Goal: Book appointment/travel/reservation

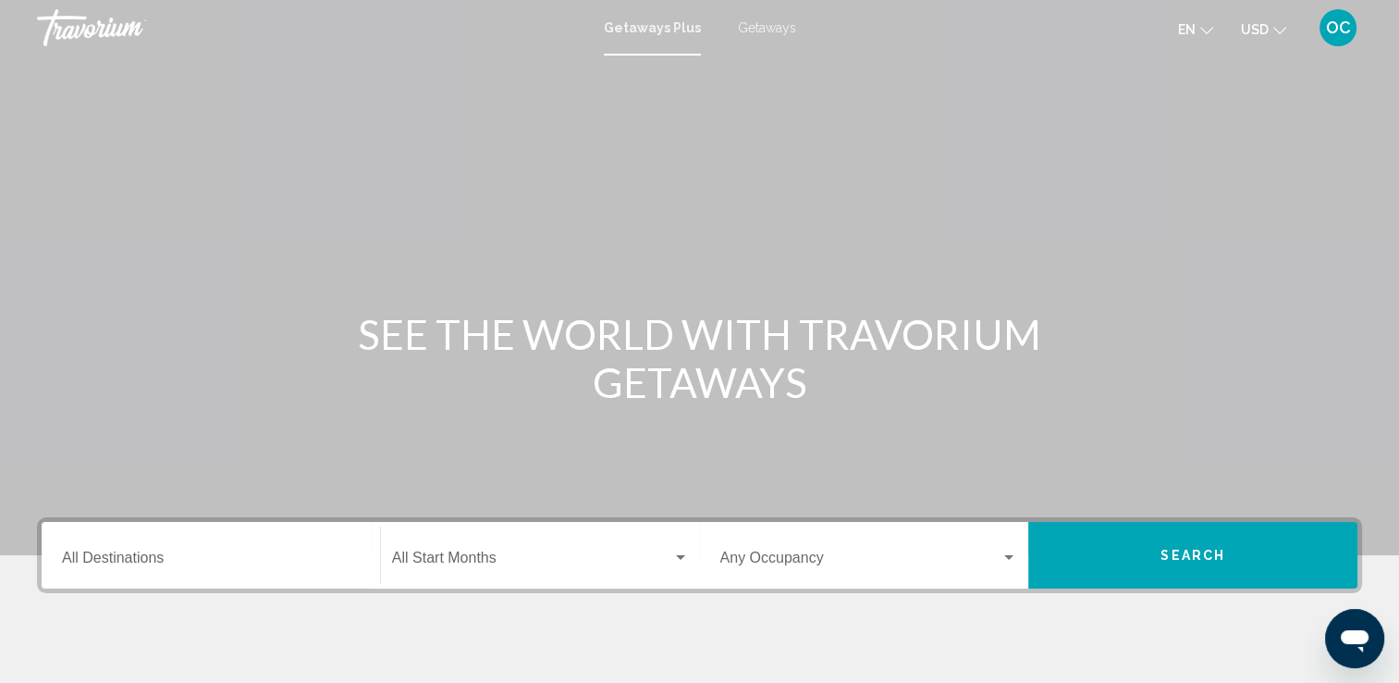
click at [152, 559] on input "Destination All Destinations" at bounding box center [211, 561] width 298 height 17
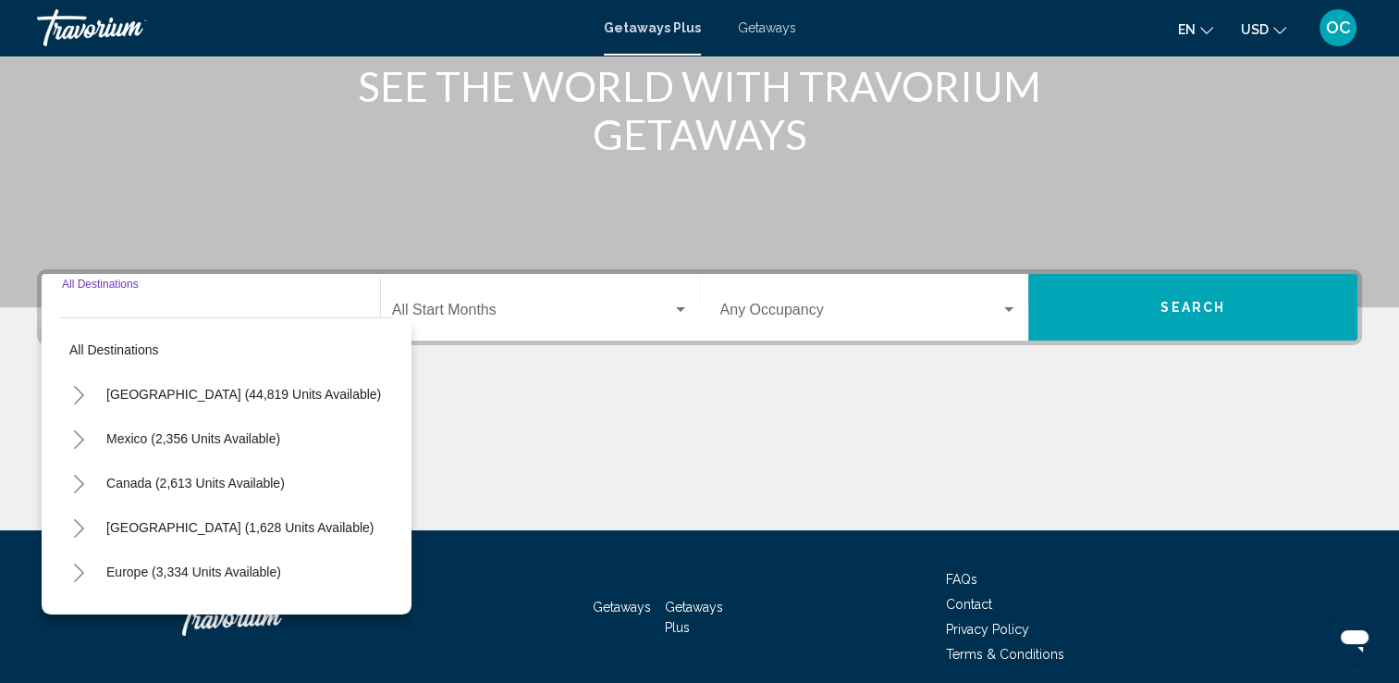
scroll to position [321, 0]
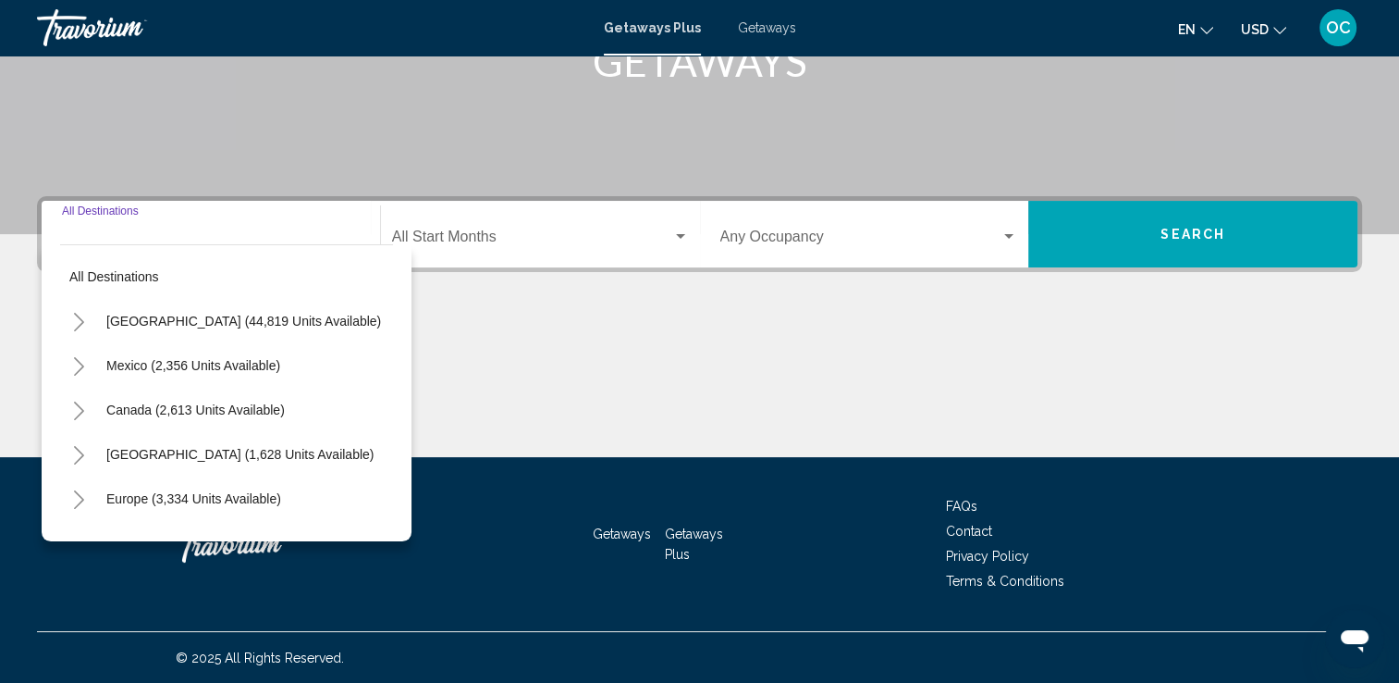
click at [98, 242] on input "Destination All Destinations" at bounding box center [211, 240] width 298 height 17
click at [97, 223] on div "Destination All Destinations" at bounding box center [211, 234] width 298 height 58
click at [101, 230] on div "Destination All Destinations" at bounding box center [211, 234] width 298 height 58
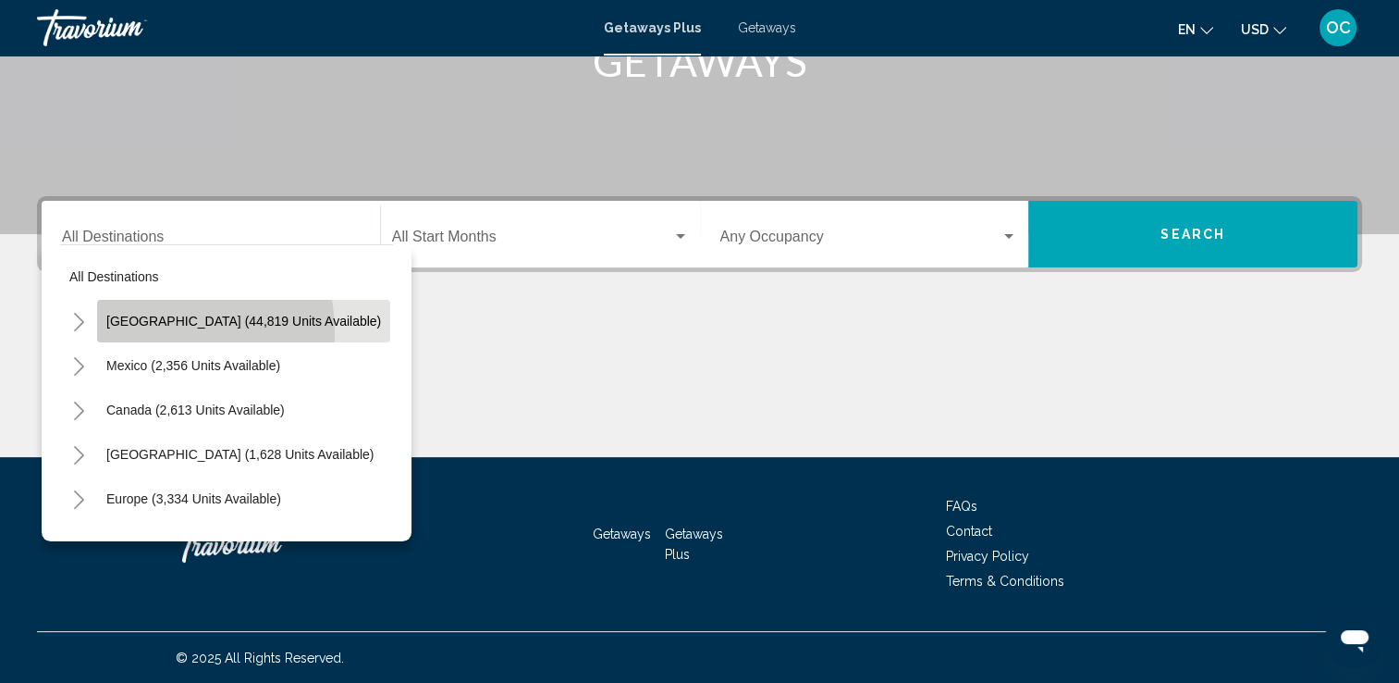
click at [154, 331] on button "[GEOGRAPHIC_DATA] (44,819 units available)" at bounding box center [243, 321] width 293 height 43
type input "**********"
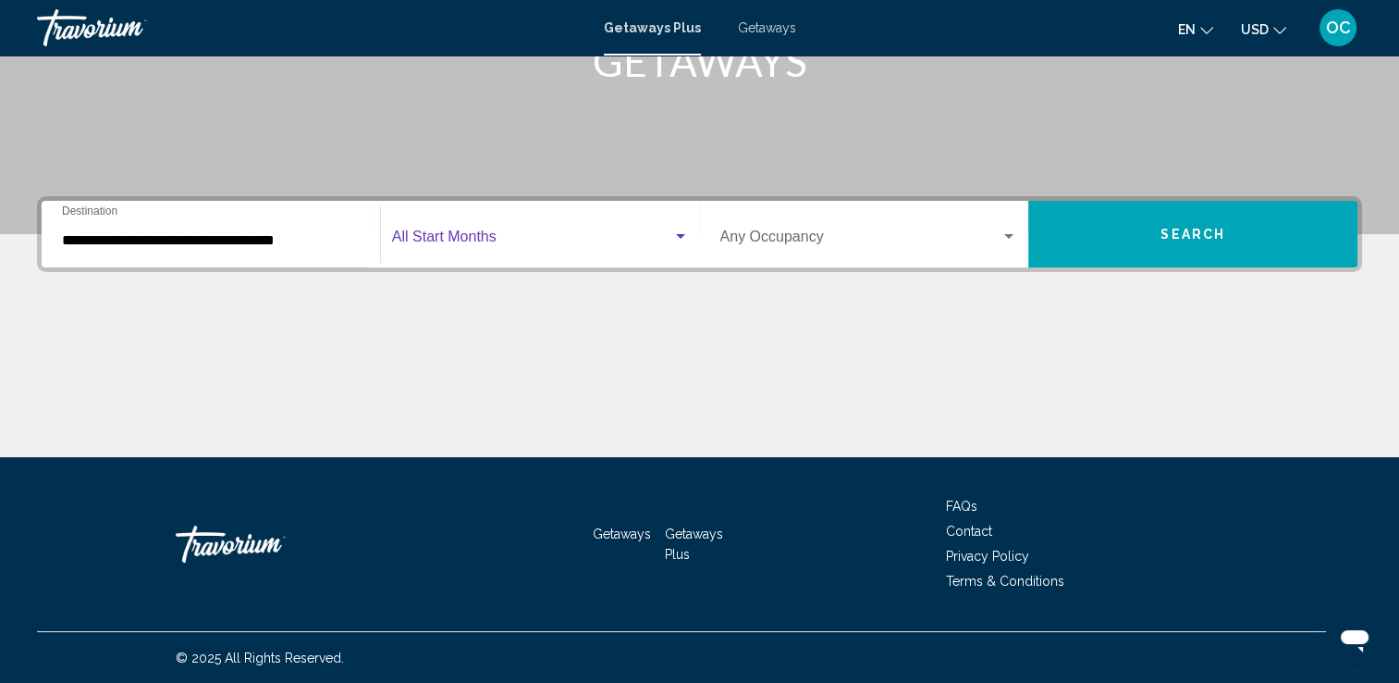
click at [479, 239] on span "Search widget" at bounding box center [532, 240] width 280 height 17
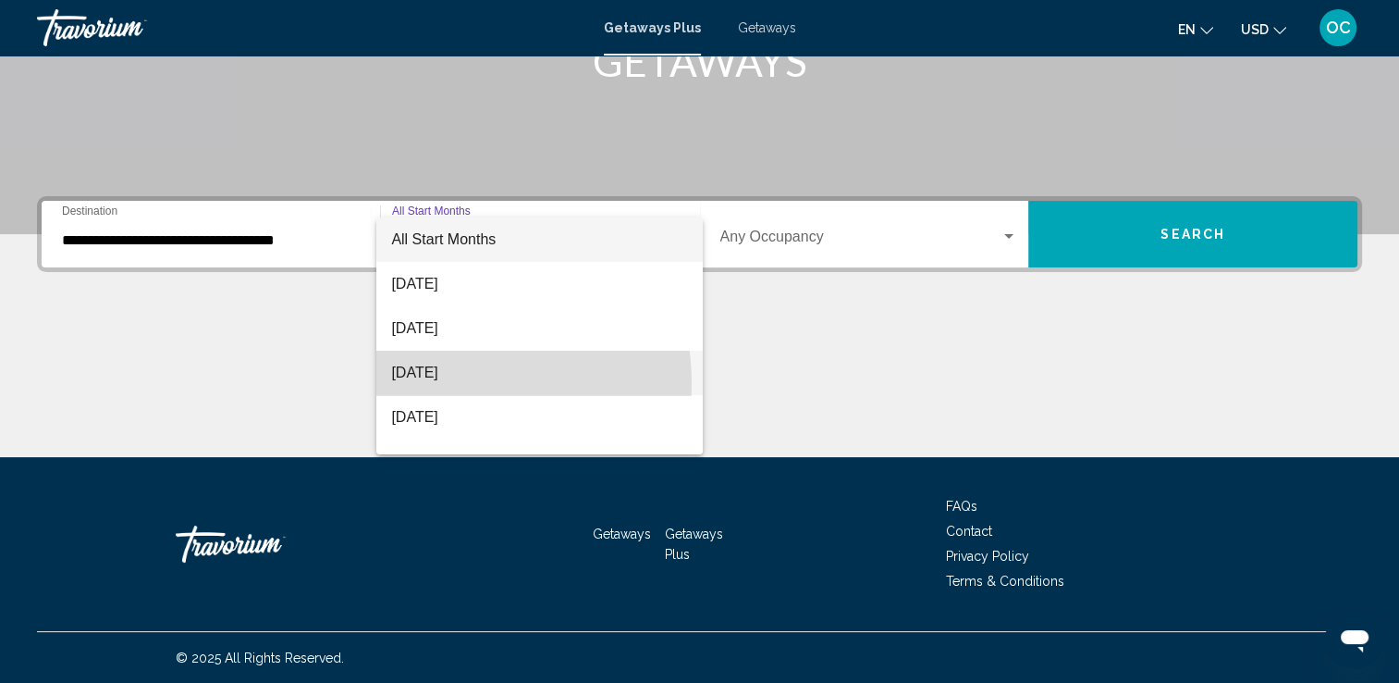
click at [454, 383] on span "[DATE]" at bounding box center [539, 373] width 297 height 44
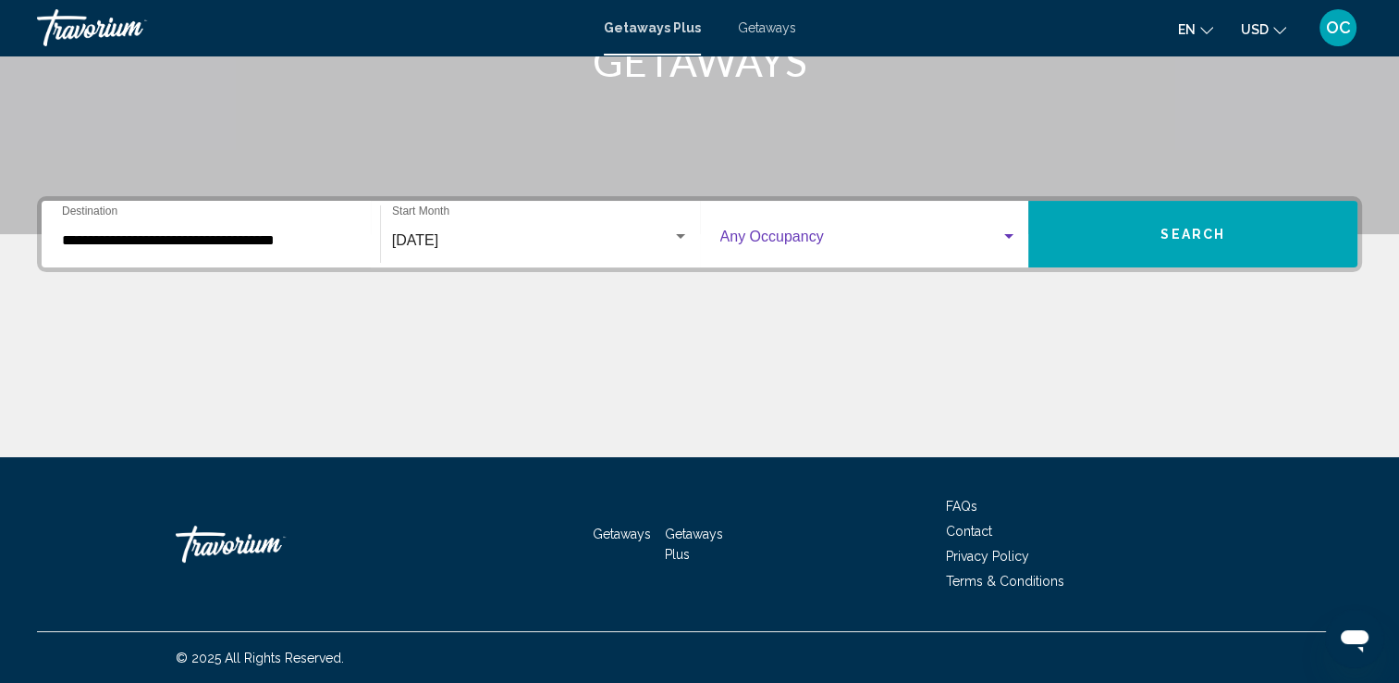
click at [982, 239] on span "Search widget" at bounding box center [861, 240] width 281 height 17
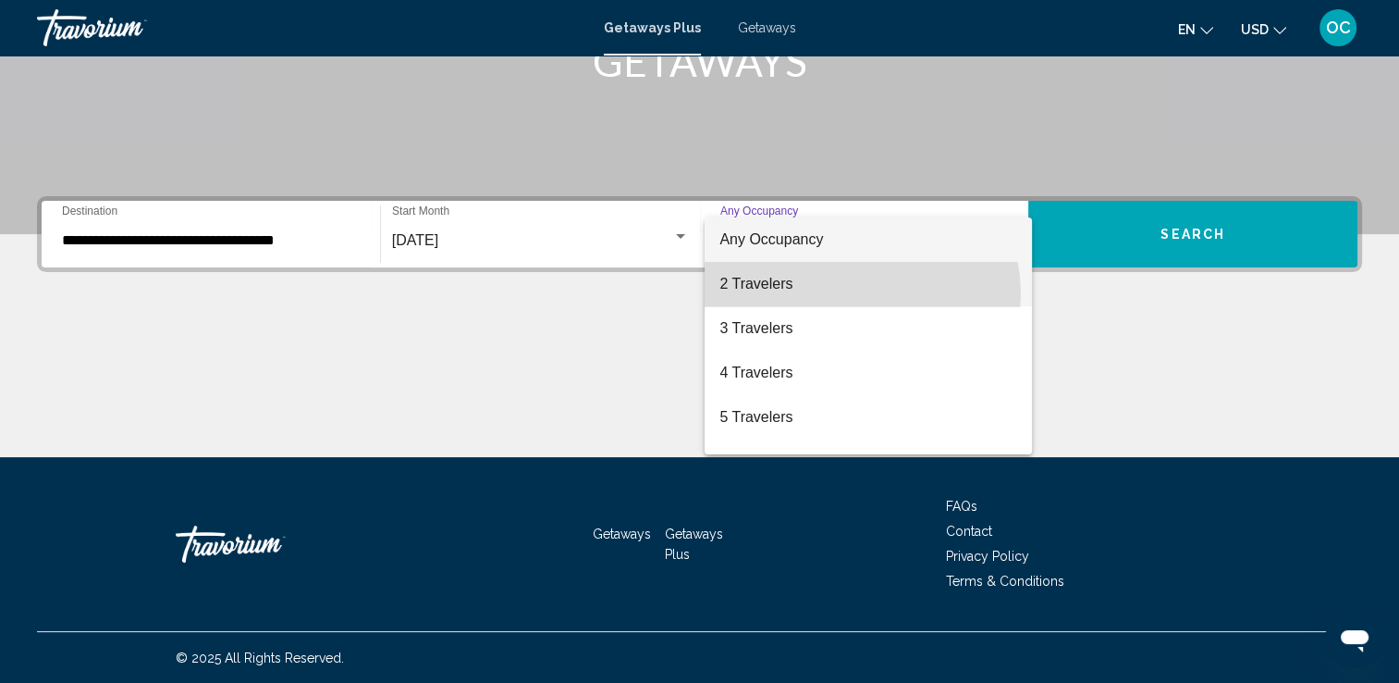
click at [855, 293] on span "2 Travelers" at bounding box center [869, 284] width 298 height 44
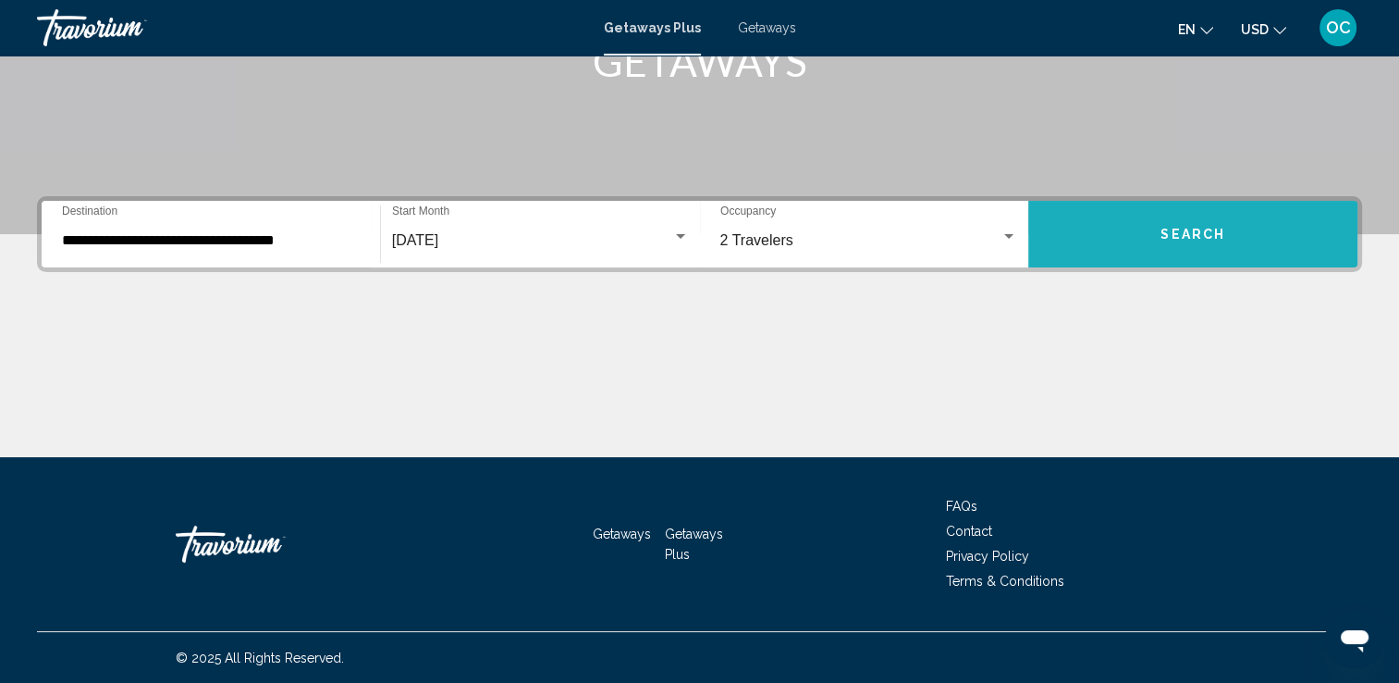
click at [1152, 239] on button "Search" at bounding box center [1193, 234] width 329 height 67
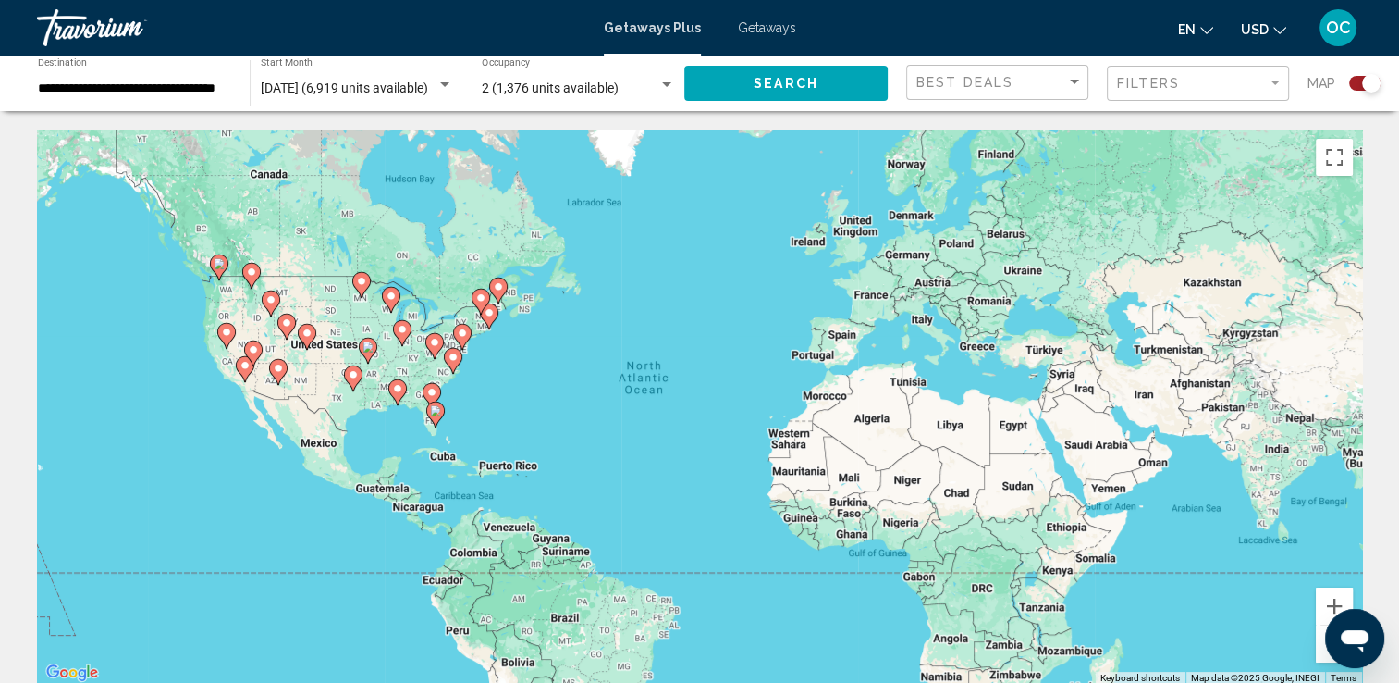
drag, startPoint x: 440, startPoint y: 432, endPoint x: 436, endPoint y: 418, distance: 14.6
click at [436, 418] on div "To activate drag with keyboard, press Alt + Enter. Once in keyboard drag state,…" at bounding box center [699, 406] width 1325 height 555
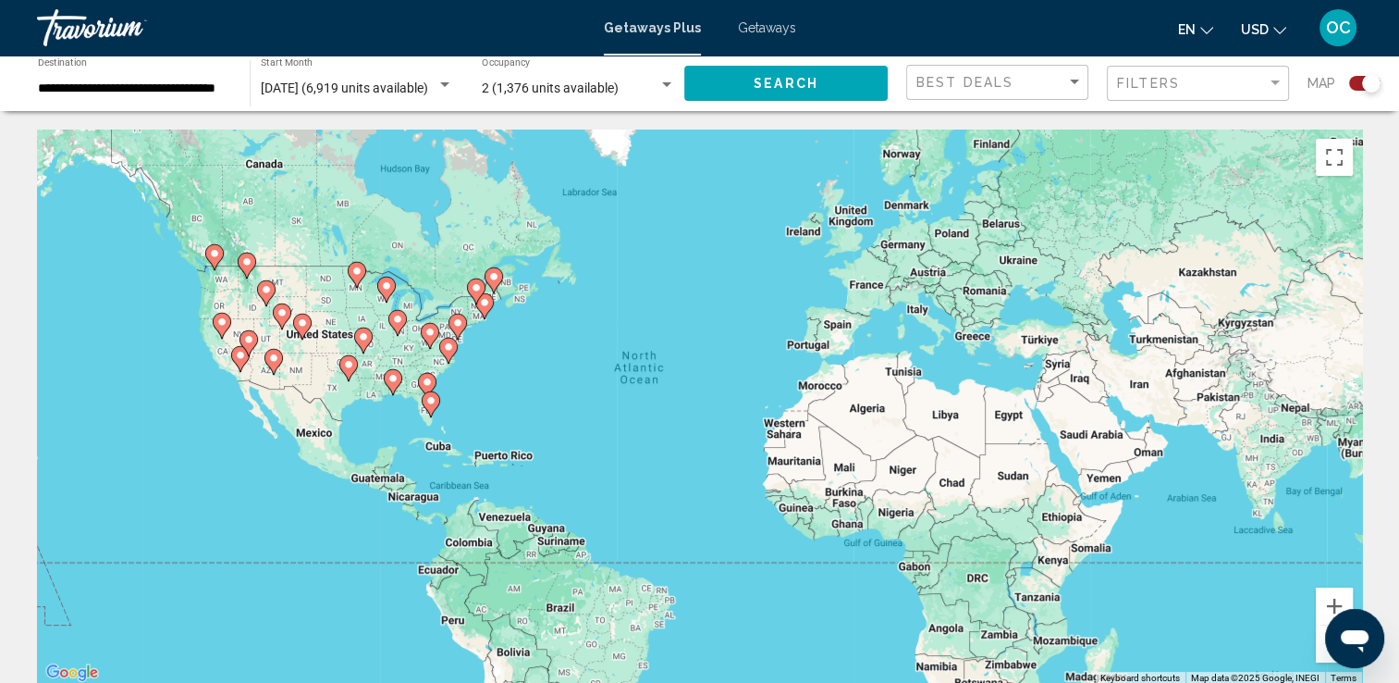
click at [432, 408] on icon "Main content" at bounding box center [430, 404] width 17 height 24
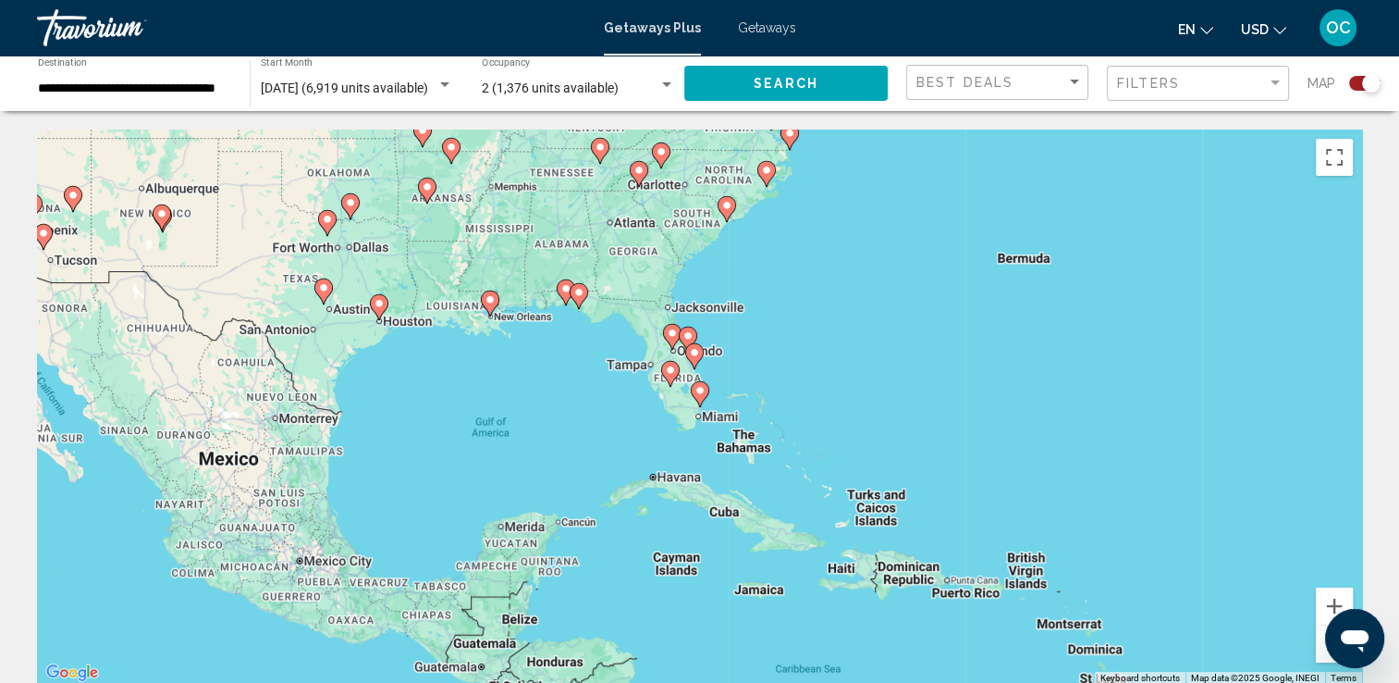
click at [696, 404] on gmp-advanced-marker "Main content" at bounding box center [700, 394] width 18 height 28
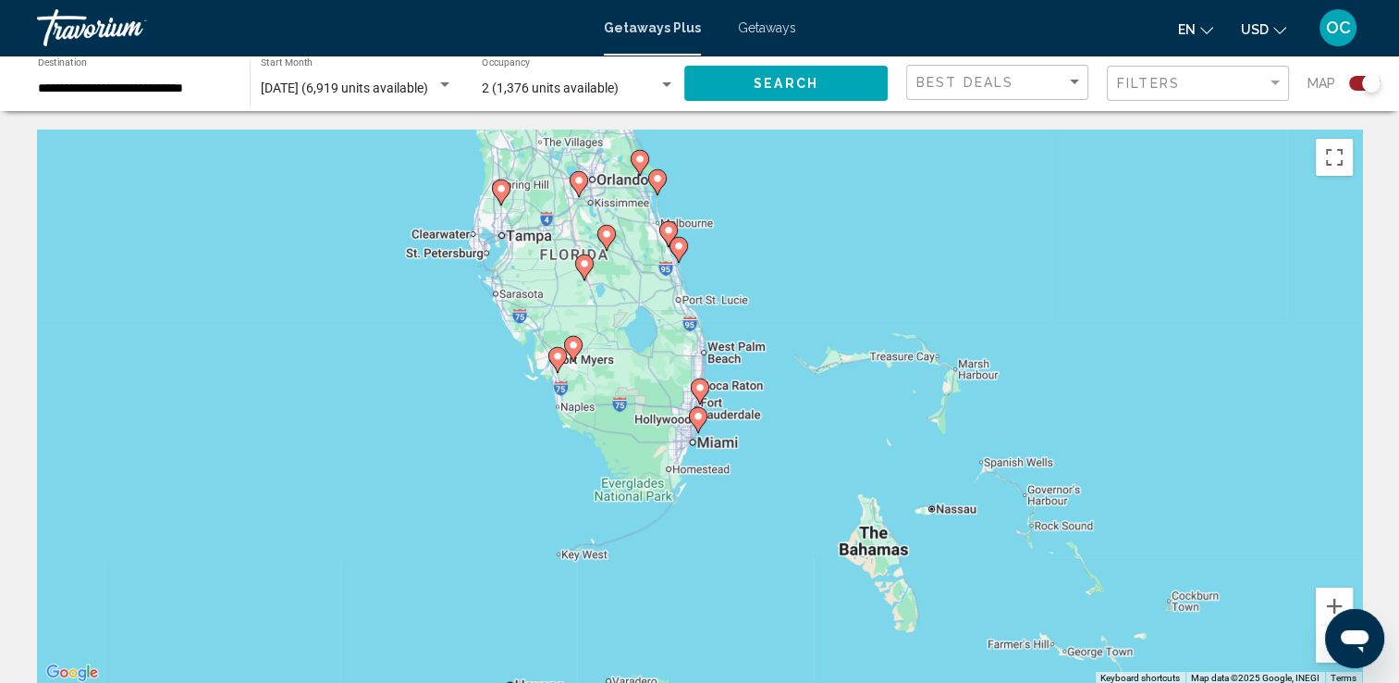
click at [691, 415] on icon "Main content" at bounding box center [697, 420] width 17 height 24
type input "**********"
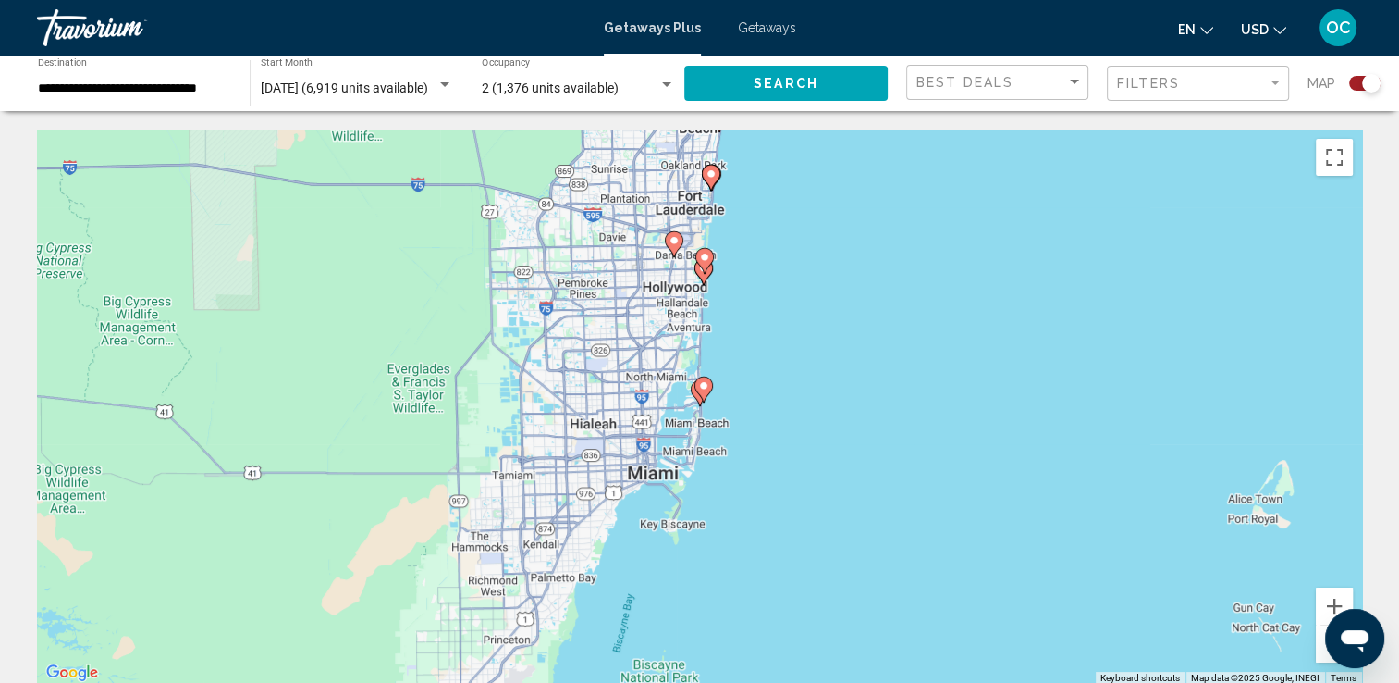
click at [704, 389] on image "Main content" at bounding box center [703, 385] width 11 height 11
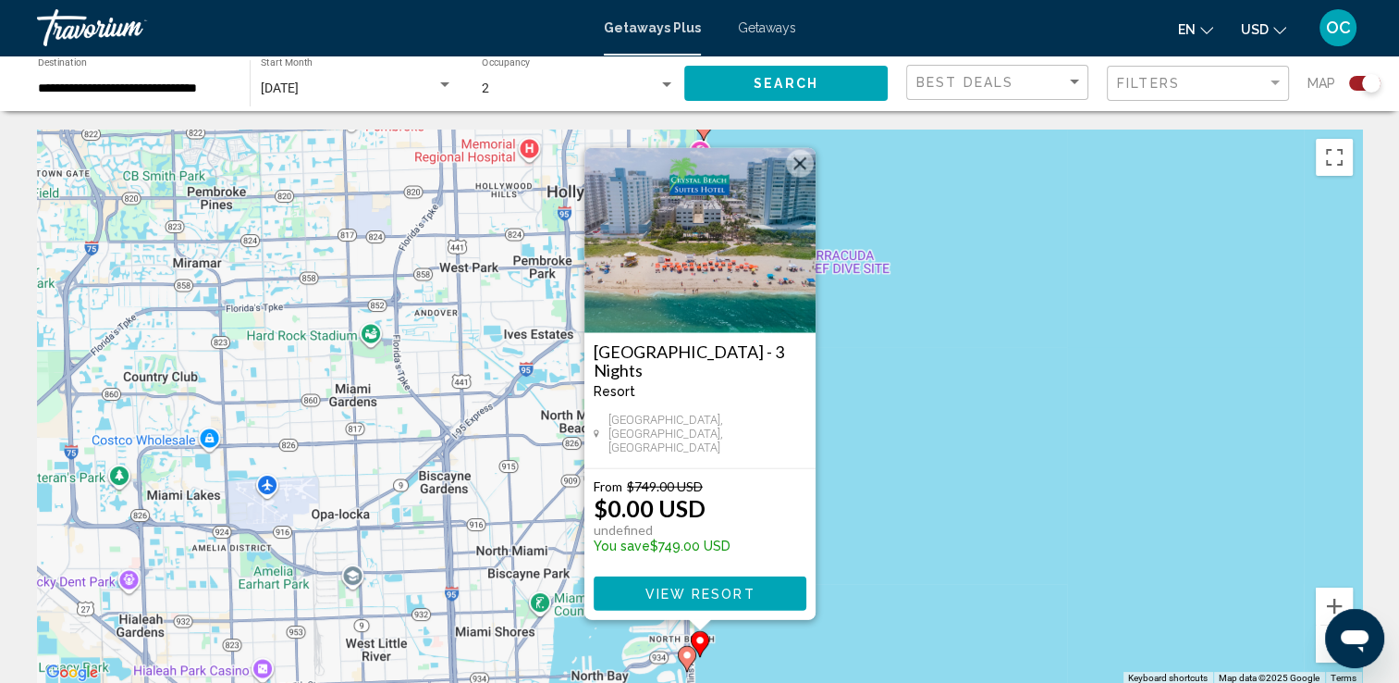
click at [801, 174] on button "Close" at bounding box center [800, 164] width 28 height 28
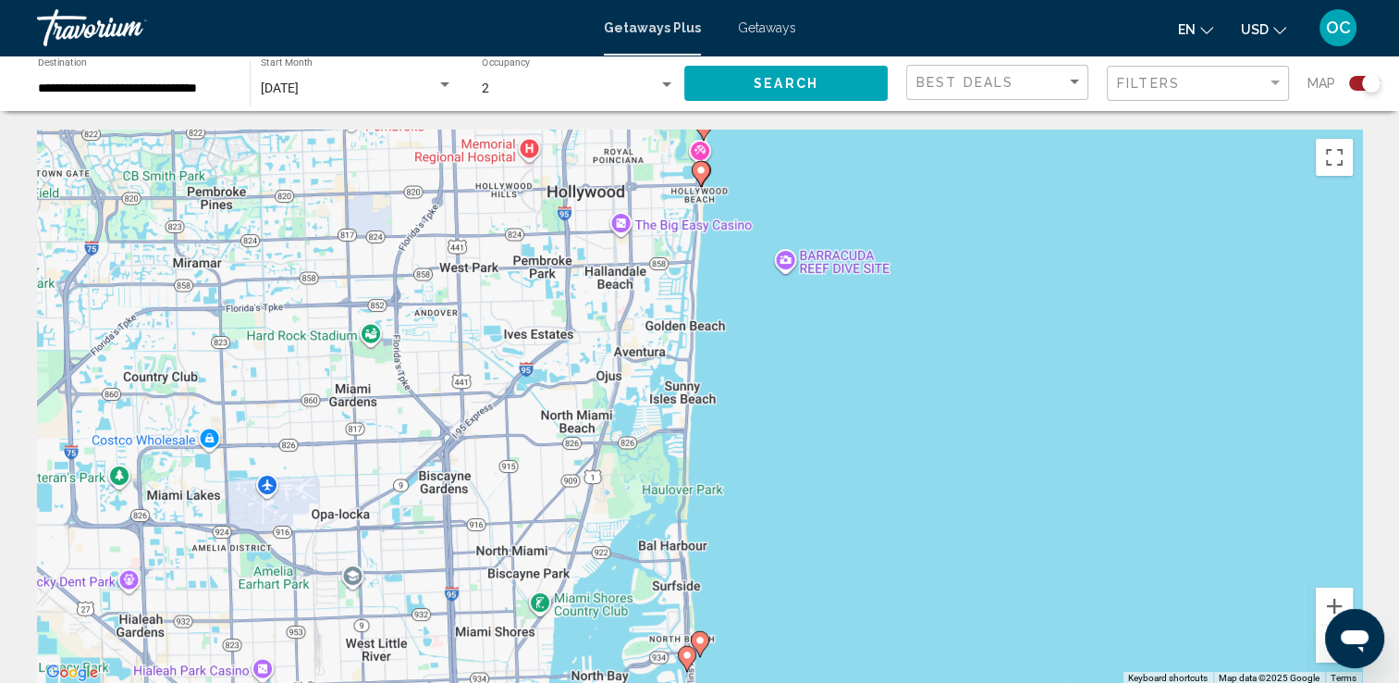
click at [702, 644] on image "Main content" at bounding box center [700, 640] width 11 height 11
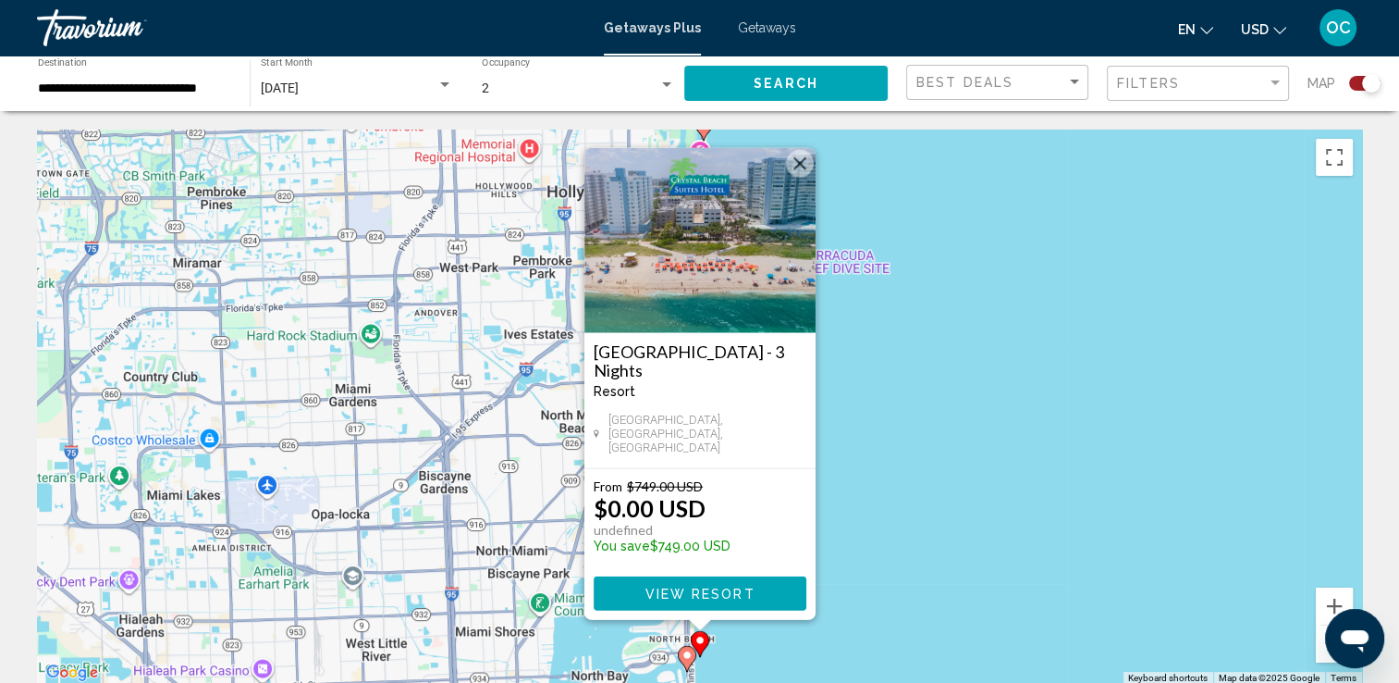
click at [796, 172] on button "Close" at bounding box center [800, 164] width 28 height 28
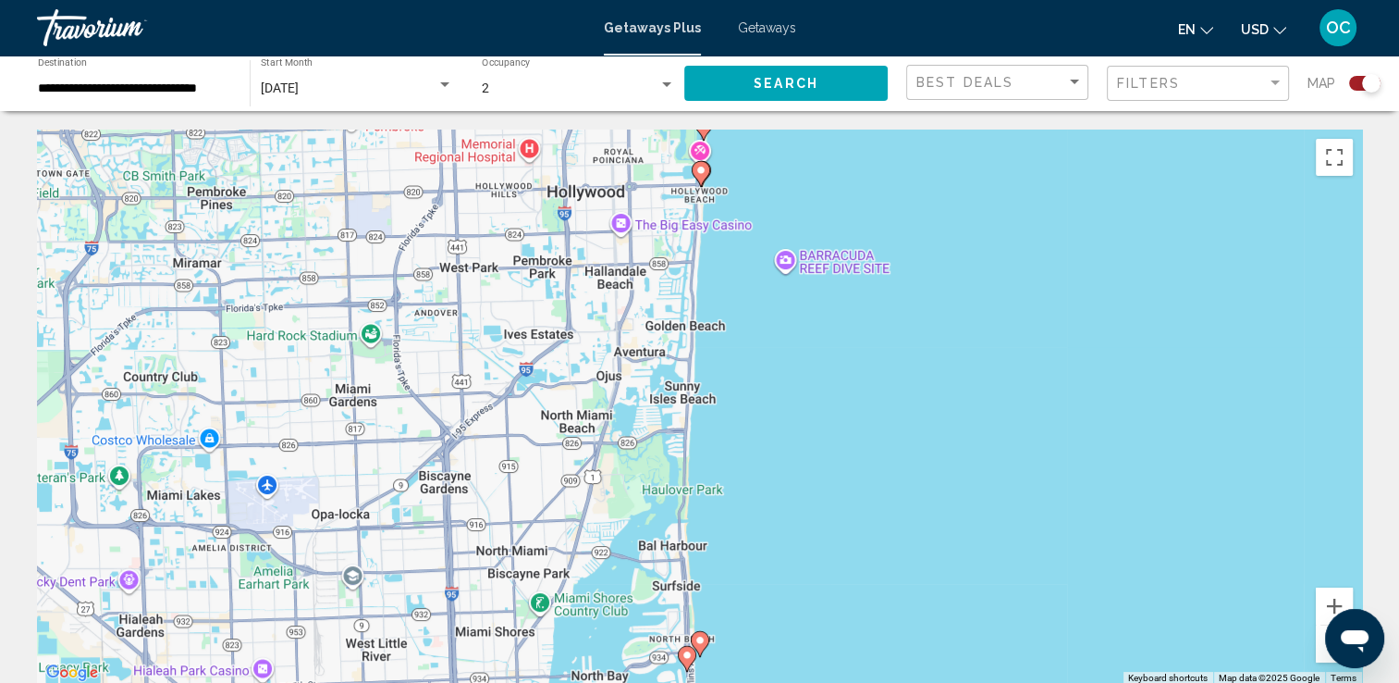
click at [684, 652] on image "Main content" at bounding box center [687, 654] width 11 height 11
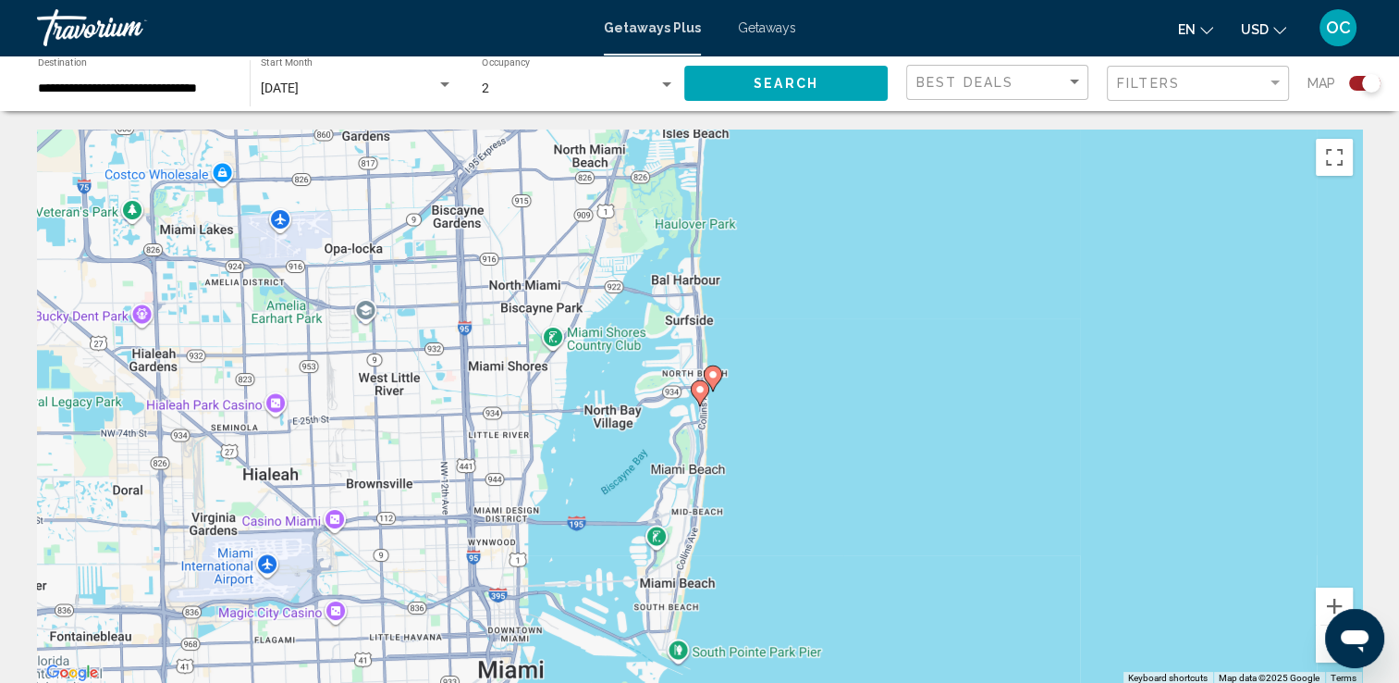
click at [704, 380] on gmp-advanced-marker "Main content" at bounding box center [713, 378] width 18 height 28
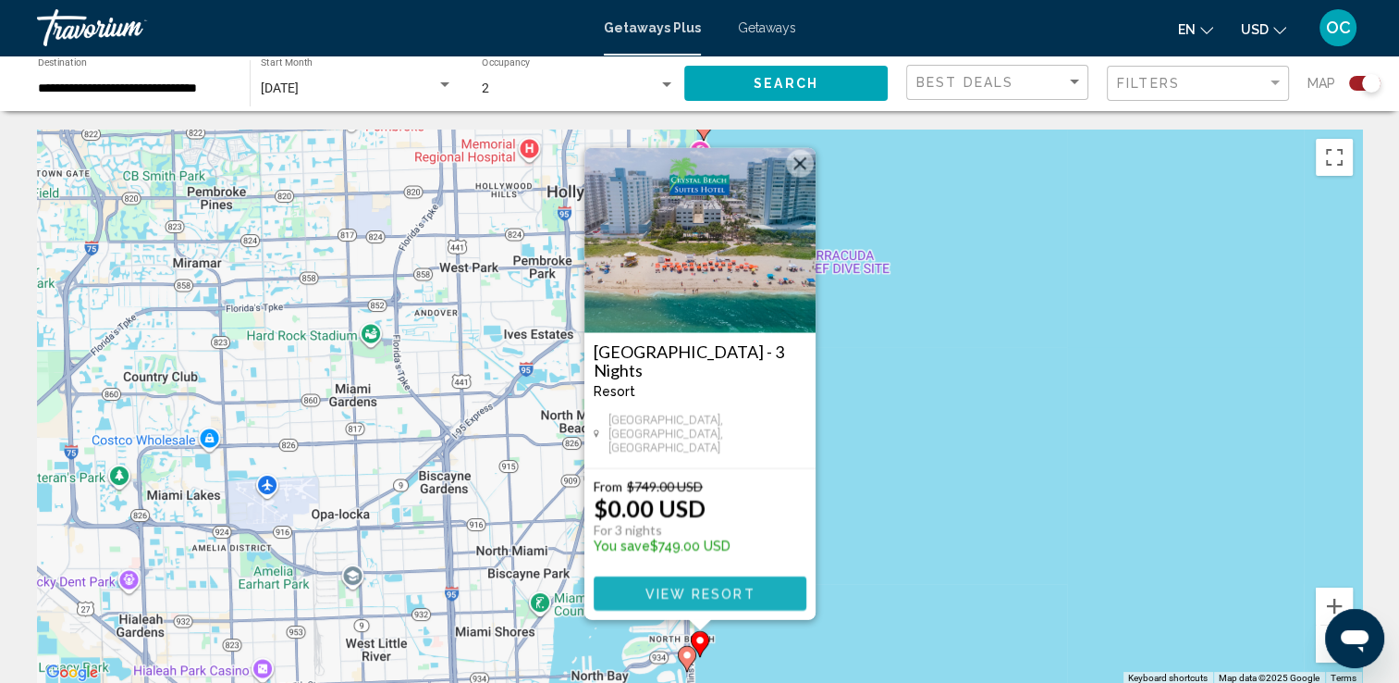
click at [708, 594] on span "View Resort" at bounding box center [700, 593] width 110 height 15
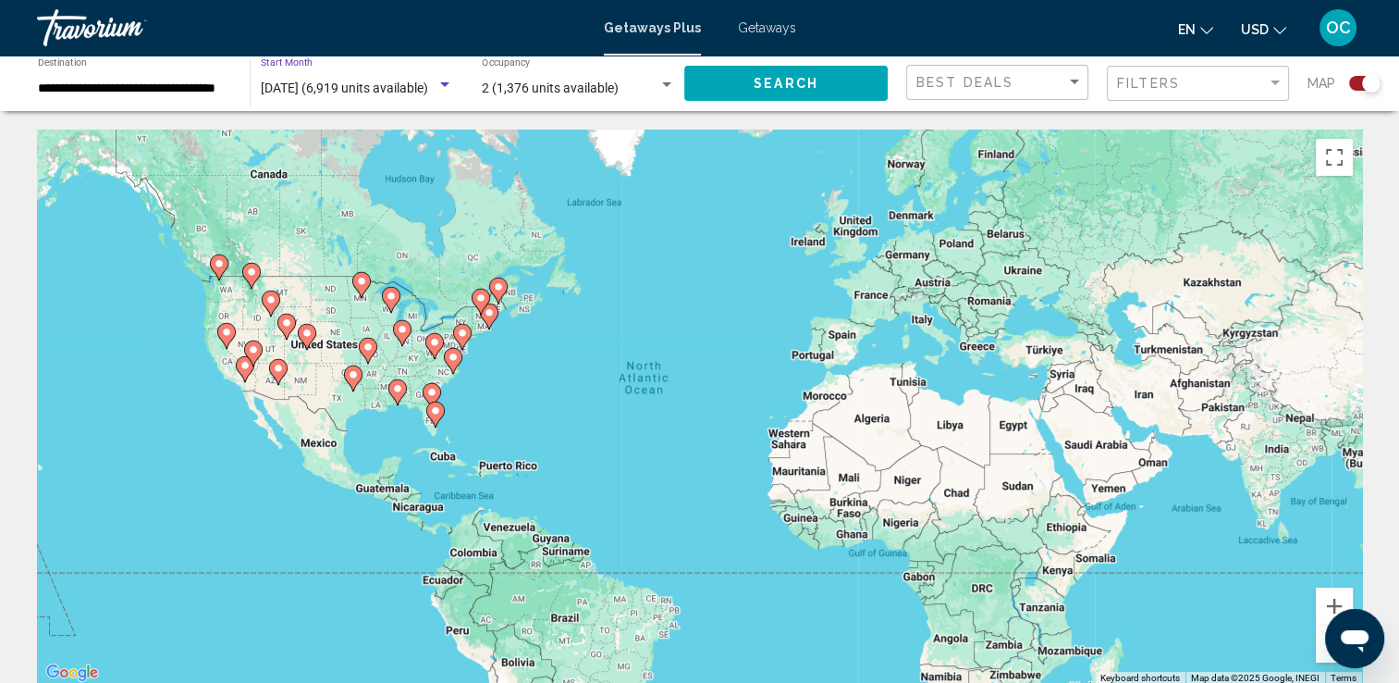
click at [377, 84] on span "[DATE] (6,919 units available)" at bounding box center [344, 87] width 167 height 15
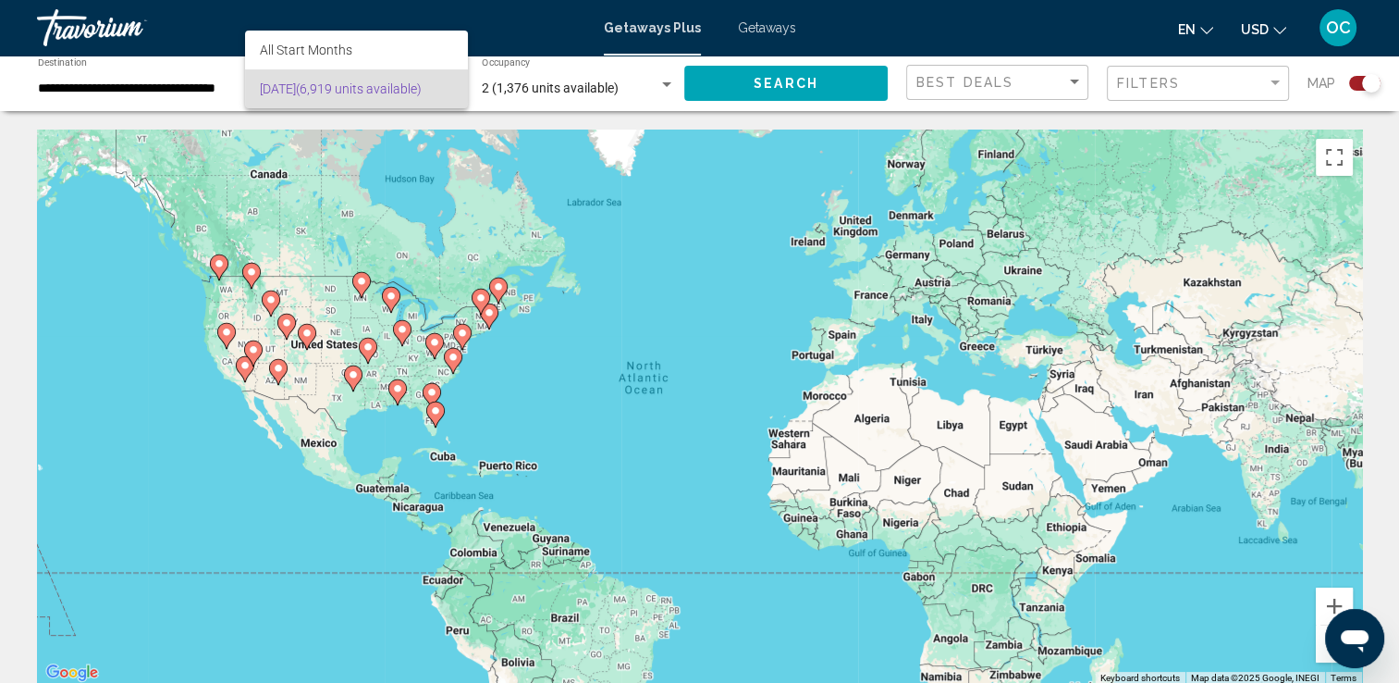
click at [1043, 93] on div at bounding box center [699, 341] width 1399 height 683
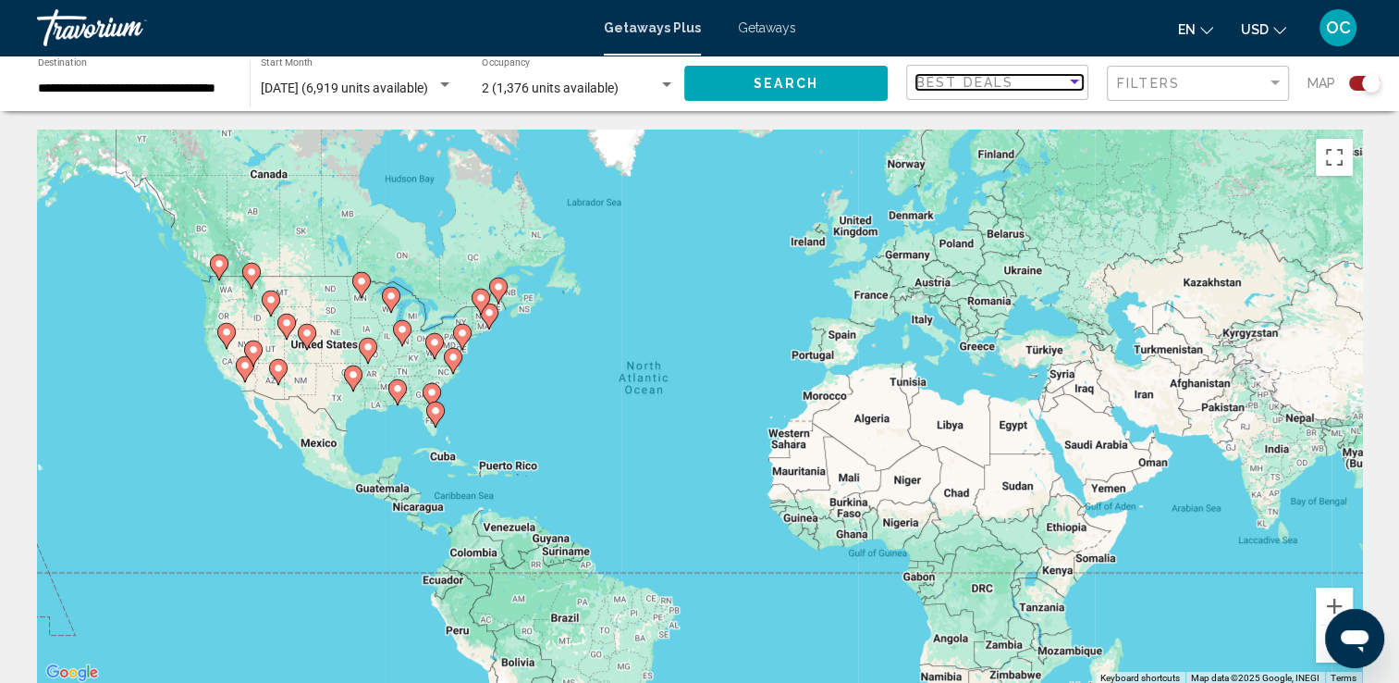
click at [1041, 83] on div "Best Deals" at bounding box center [992, 82] width 150 height 15
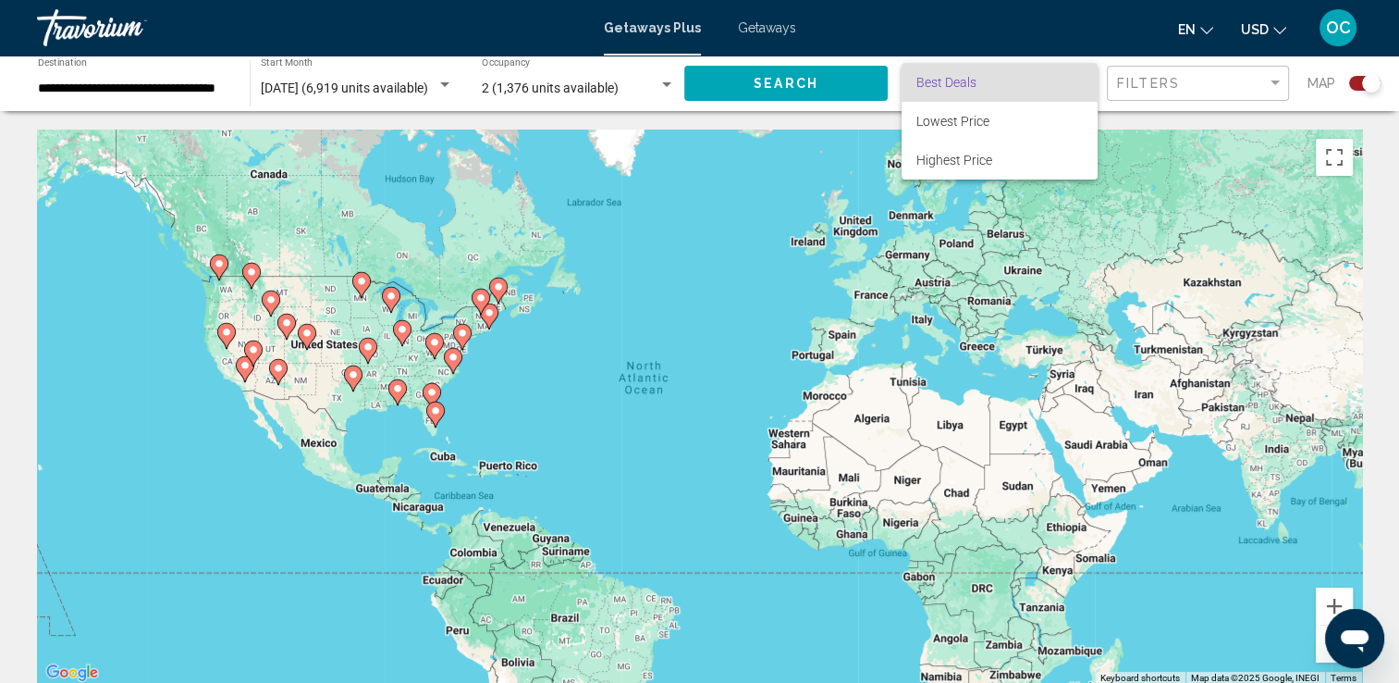
click at [1169, 80] on div at bounding box center [699, 341] width 1399 height 683
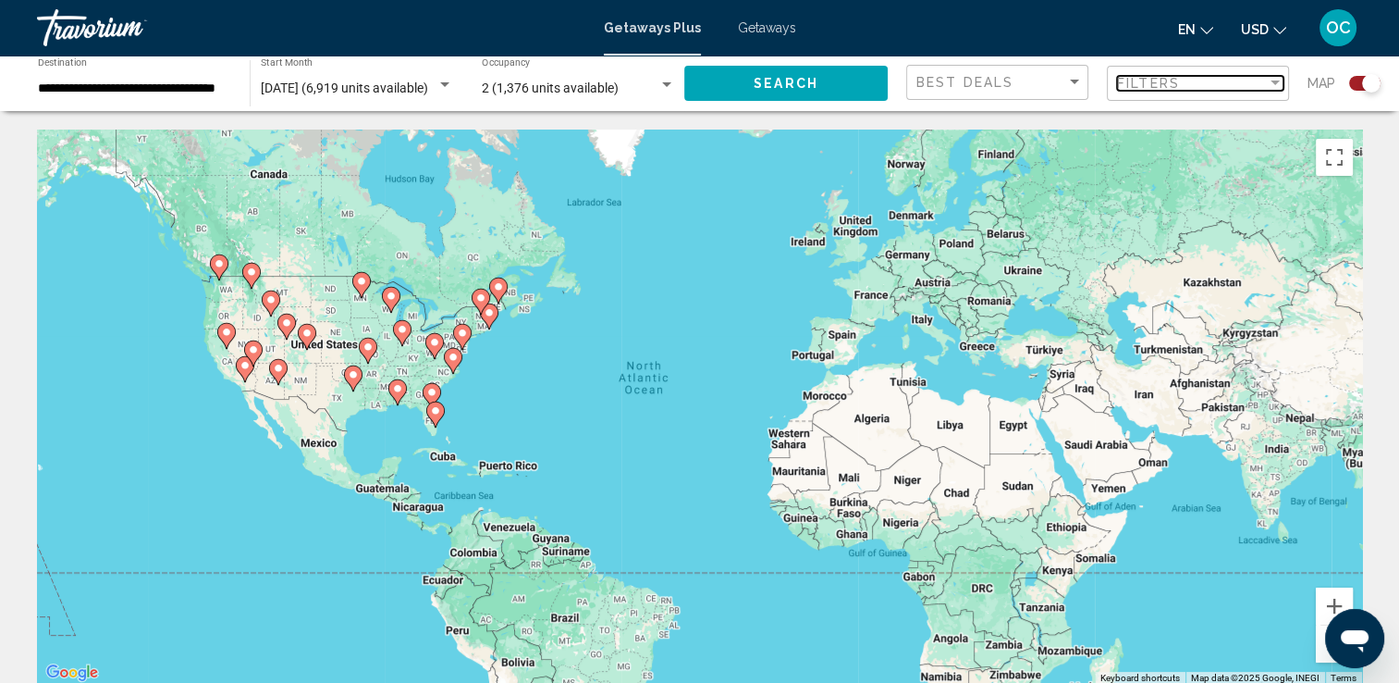
click at [1169, 80] on span "Filters" at bounding box center [1148, 83] width 63 height 15
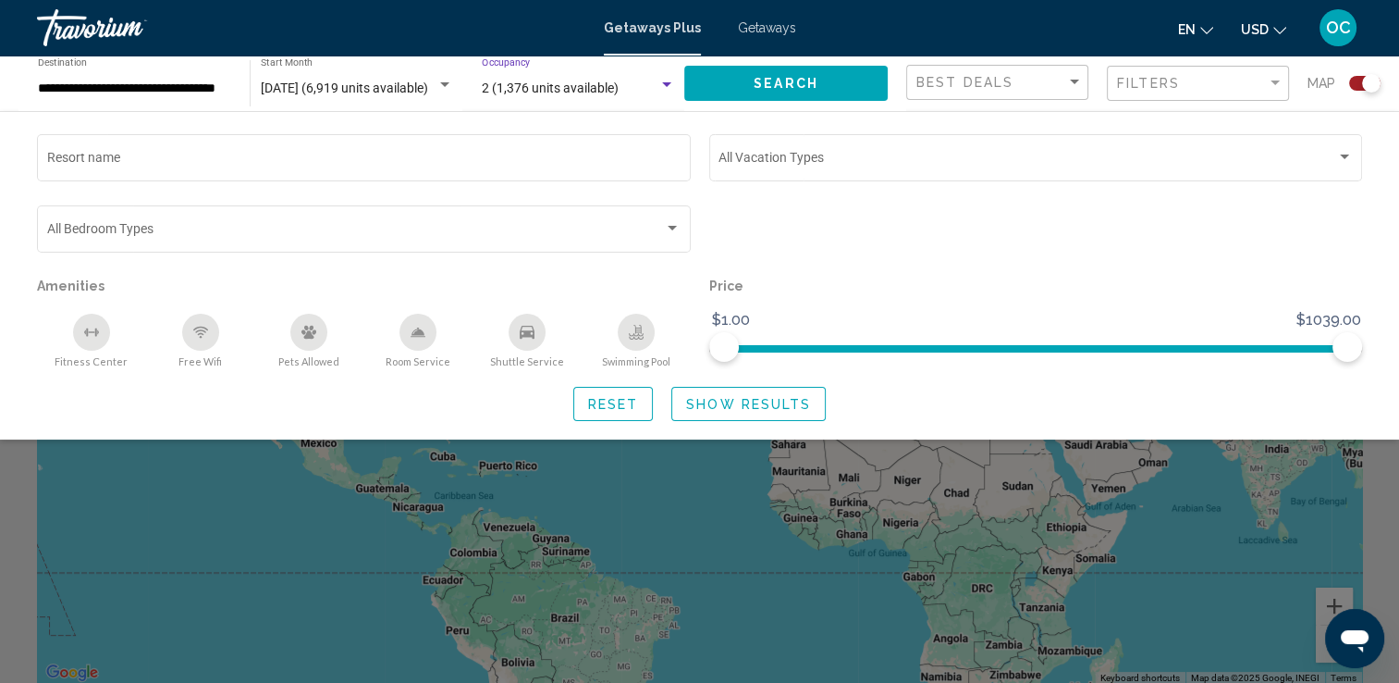
click at [510, 92] on span "2 (1,376 units available)" at bounding box center [550, 87] width 137 height 15
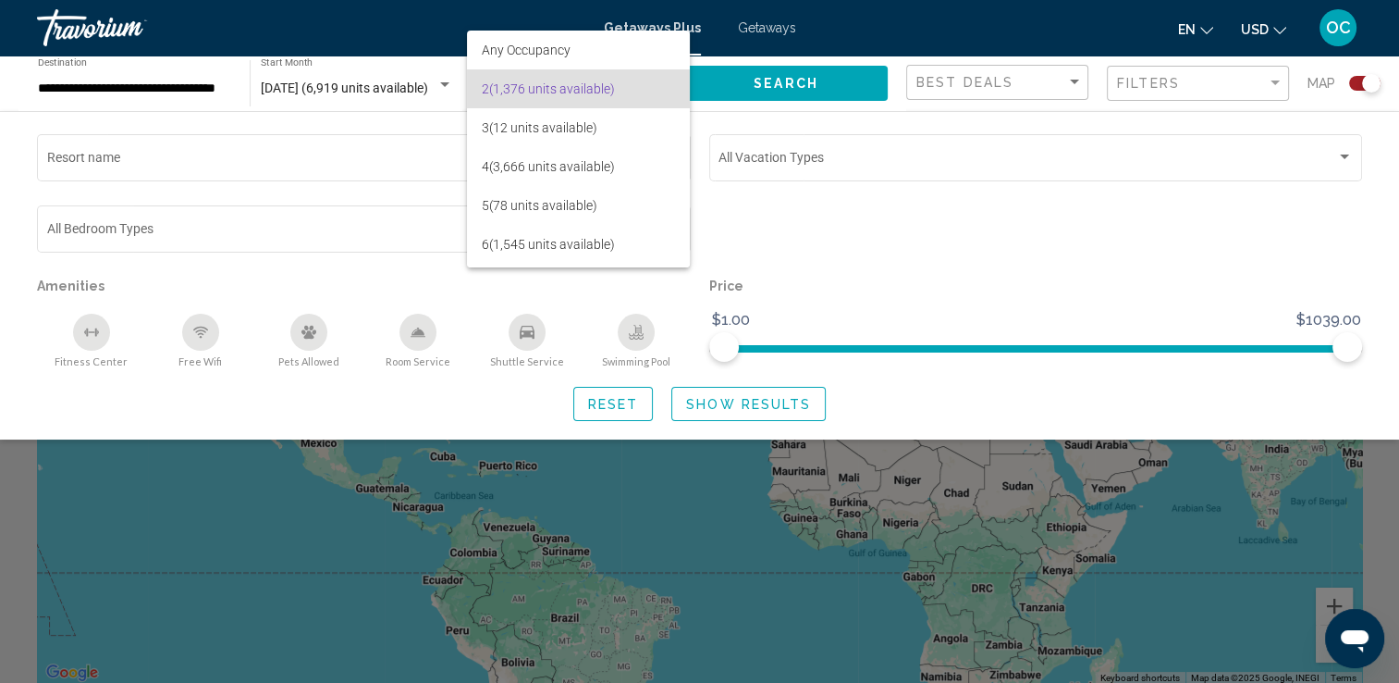
click at [407, 94] on div at bounding box center [699, 341] width 1399 height 683
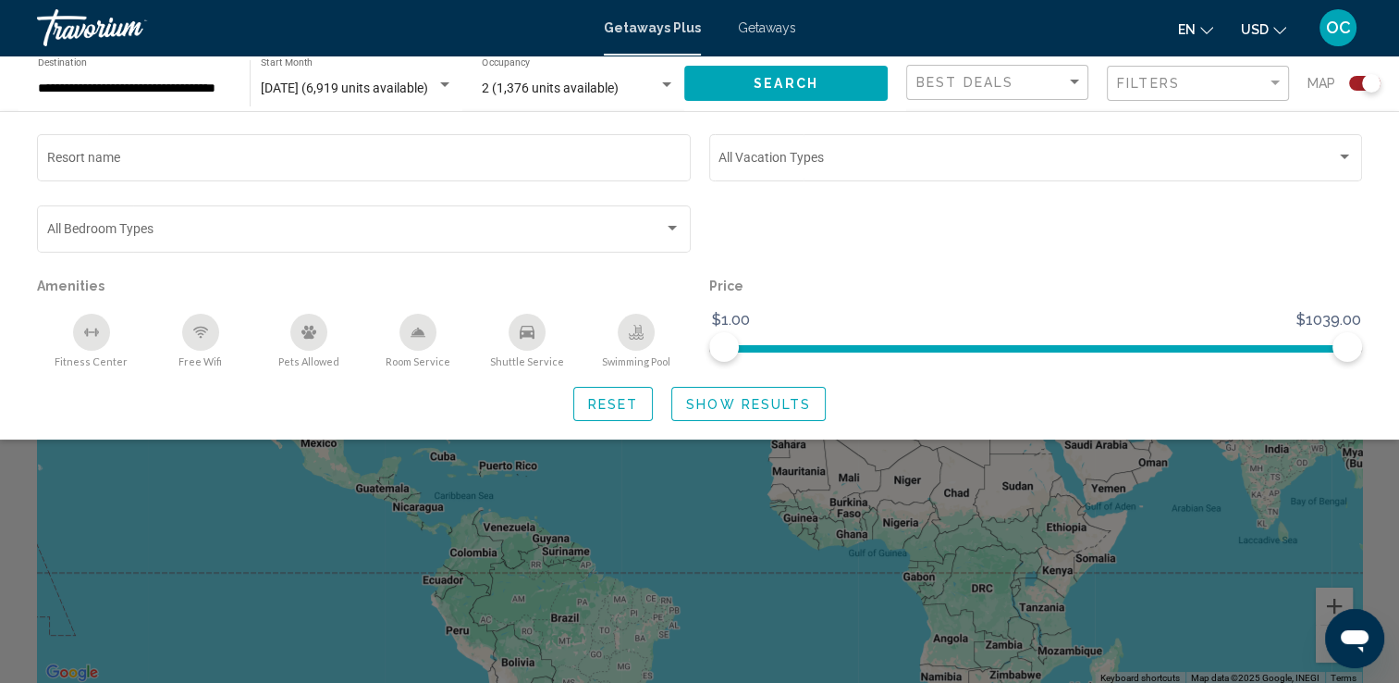
click at [385, 91] on span "[DATE] (6,919 units available)" at bounding box center [344, 87] width 167 height 15
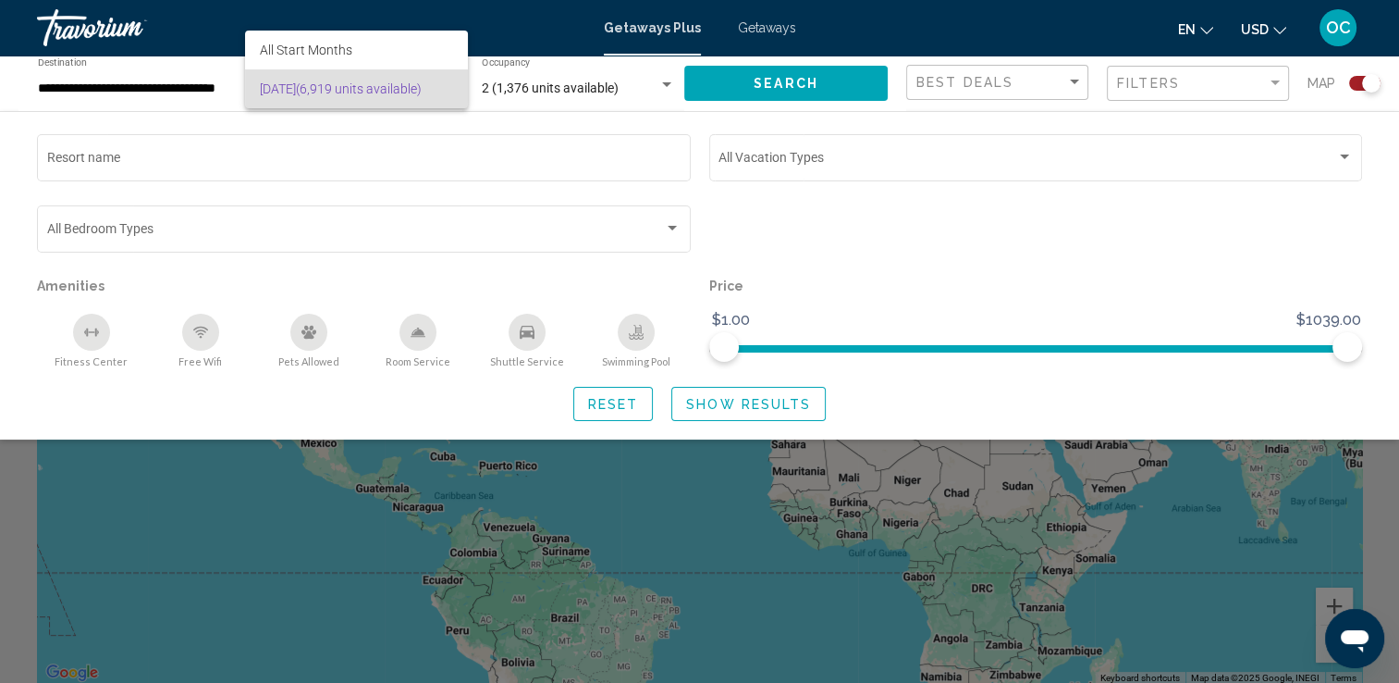
click at [895, 256] on div at bounding box center [699, 341] width 1399 height 683
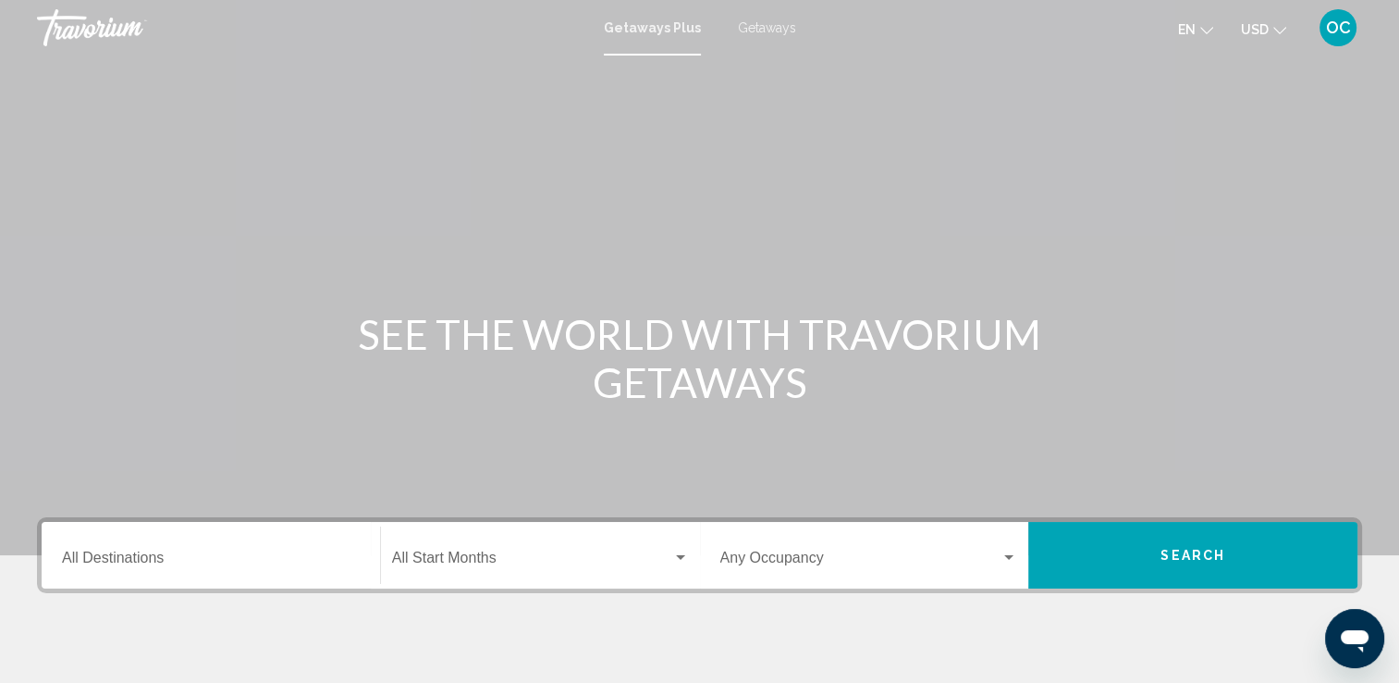
click at [133, 571] on div "Destination All Destinations" at bounding box center [211, 555] width 298 height 58
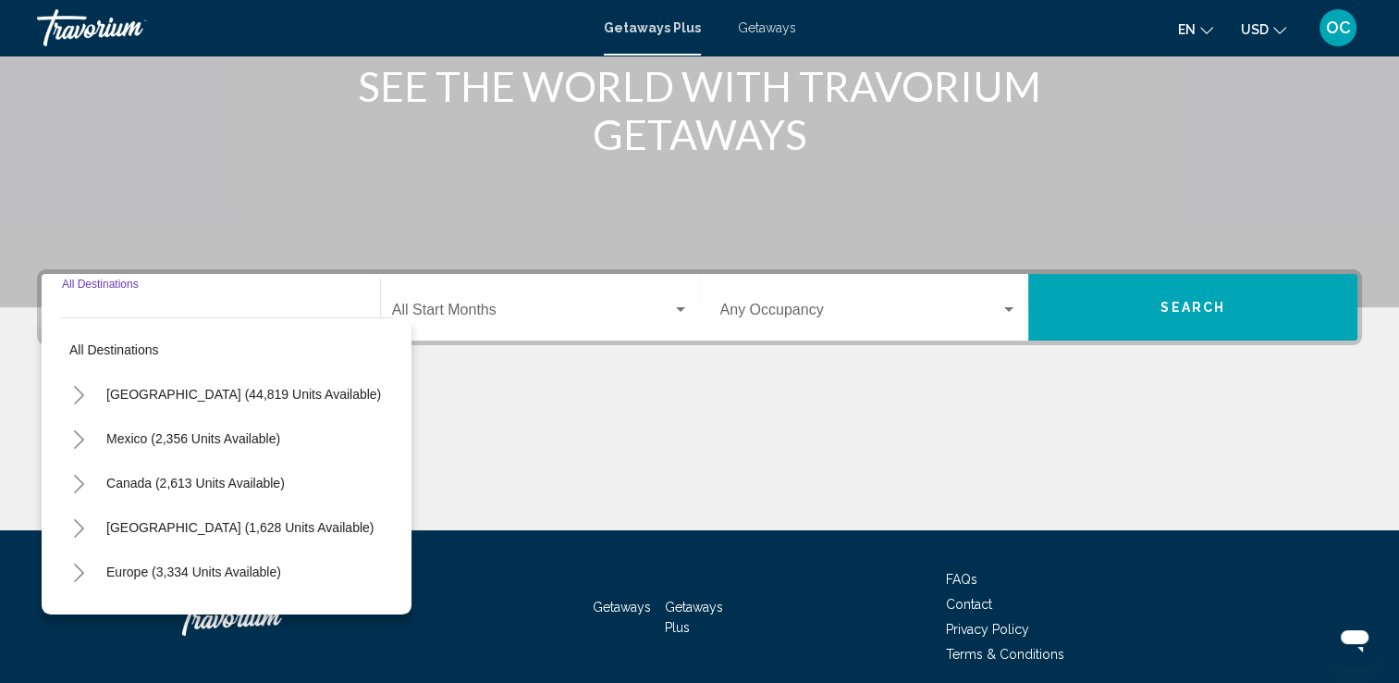
scroll to position [321, 0]
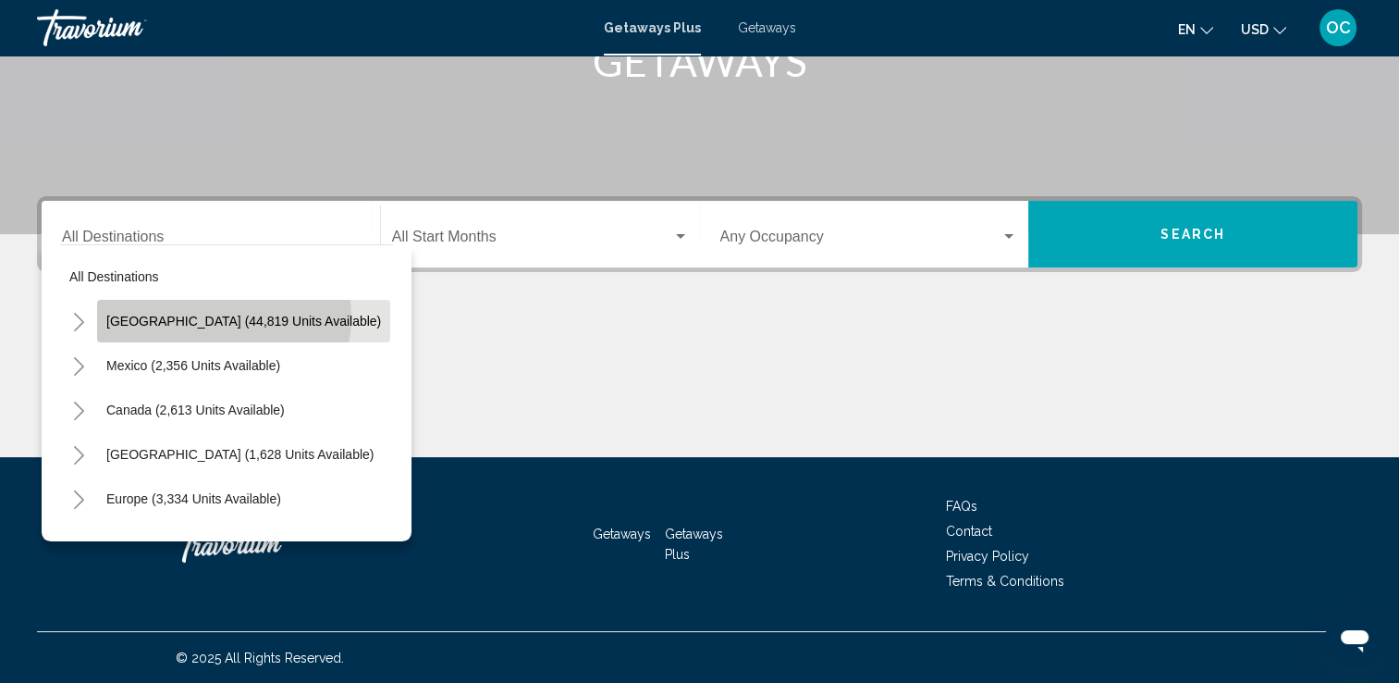
click at [223, 316] on span "[GEOGRAPHIC_DATA] (44,819 units available)" at bounding box center [243, 321] width 275 height 15
type input "**********"
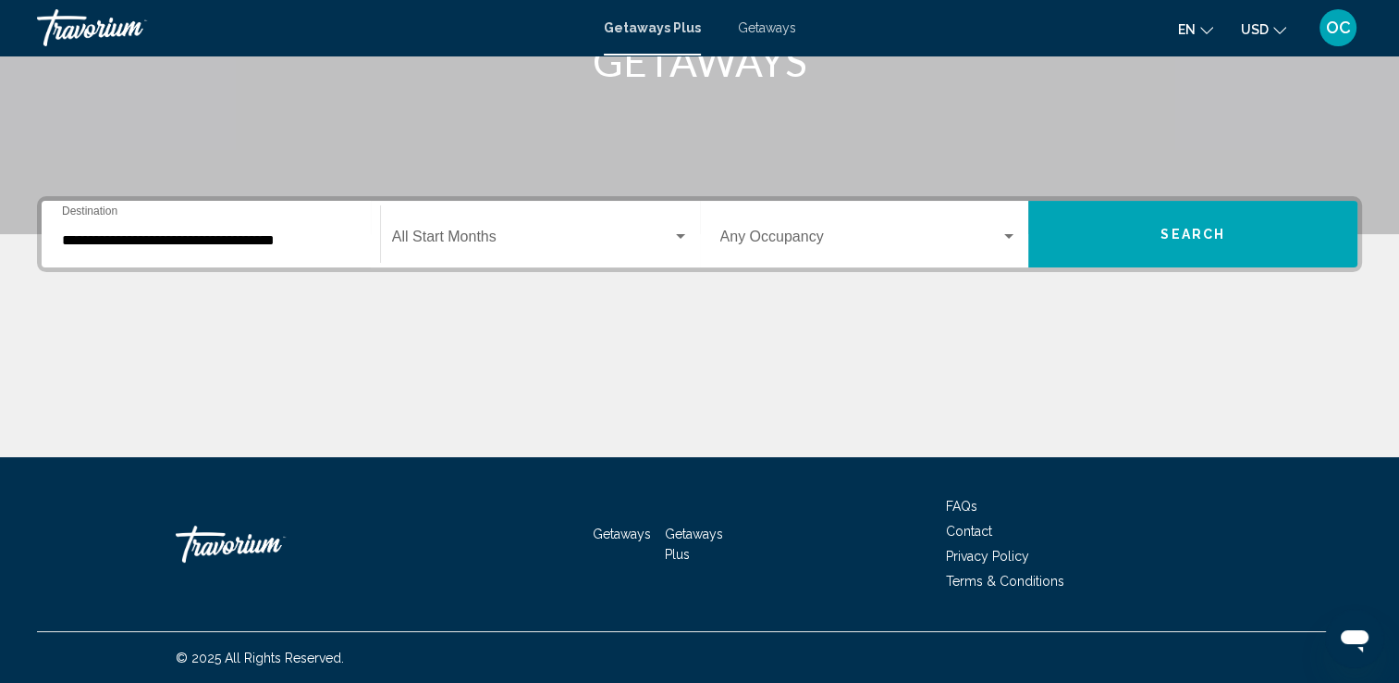
click at [563, 224] on div "Start Month All Start Months" at bounding box center [540, 234] width 297 height 58
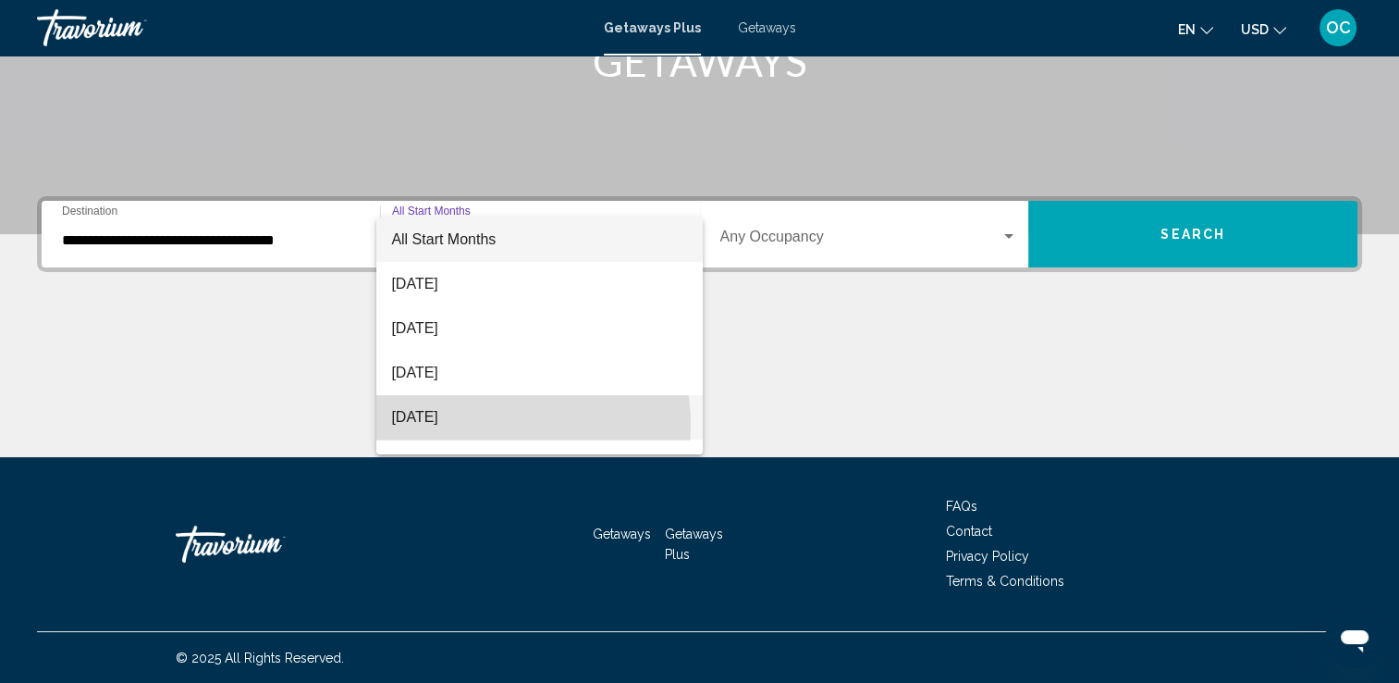
click at [476, 425] on span "[DATE]" at bounding box center [539, 417] width 297 height 44
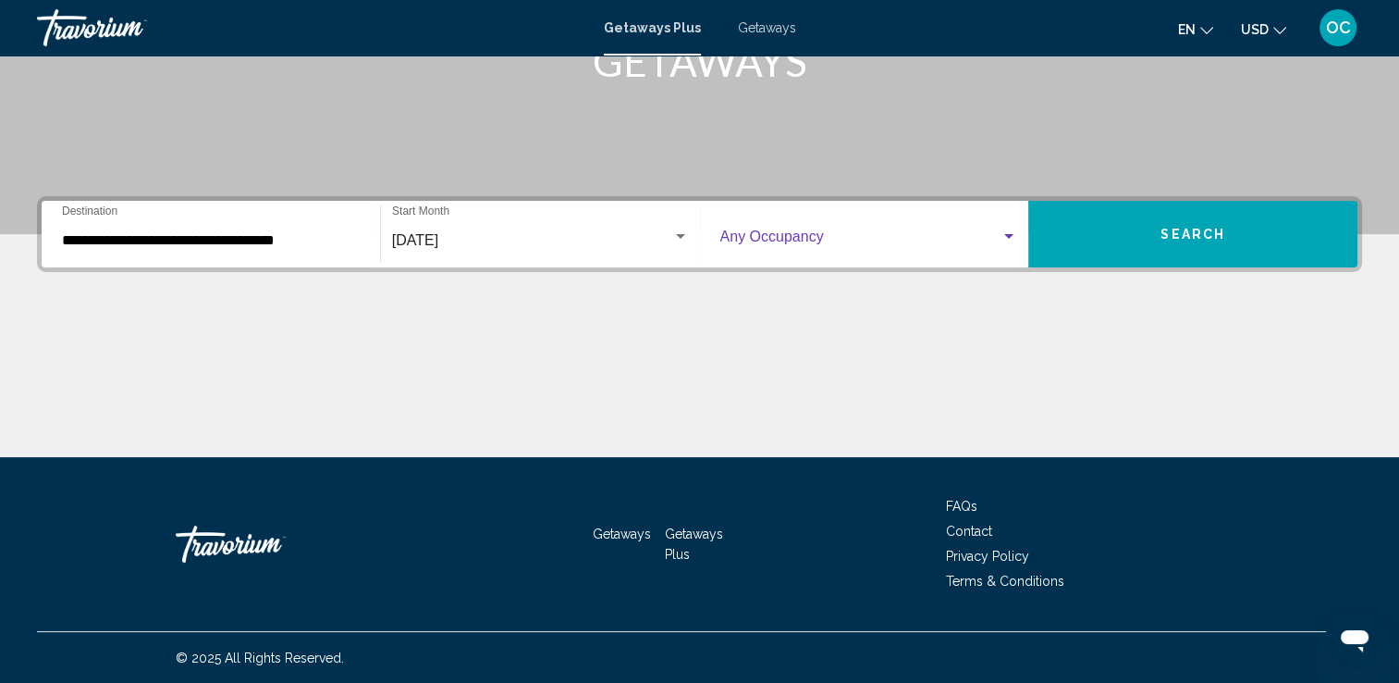
click at [883, 244] on span "Search widget" at bounding box center [861, 240] width 281 height 17
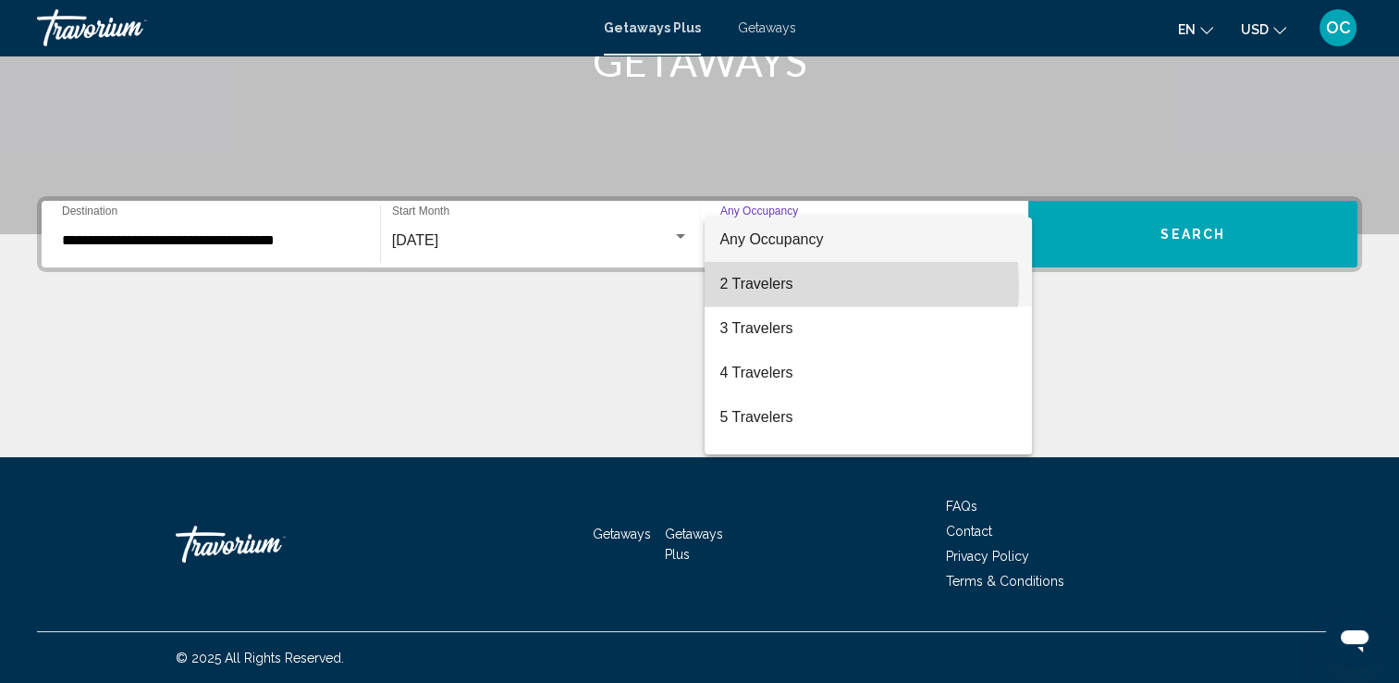
click at [775, 286] on span "2 Travelers" at bounding box center [869, 284] width 298 height 44
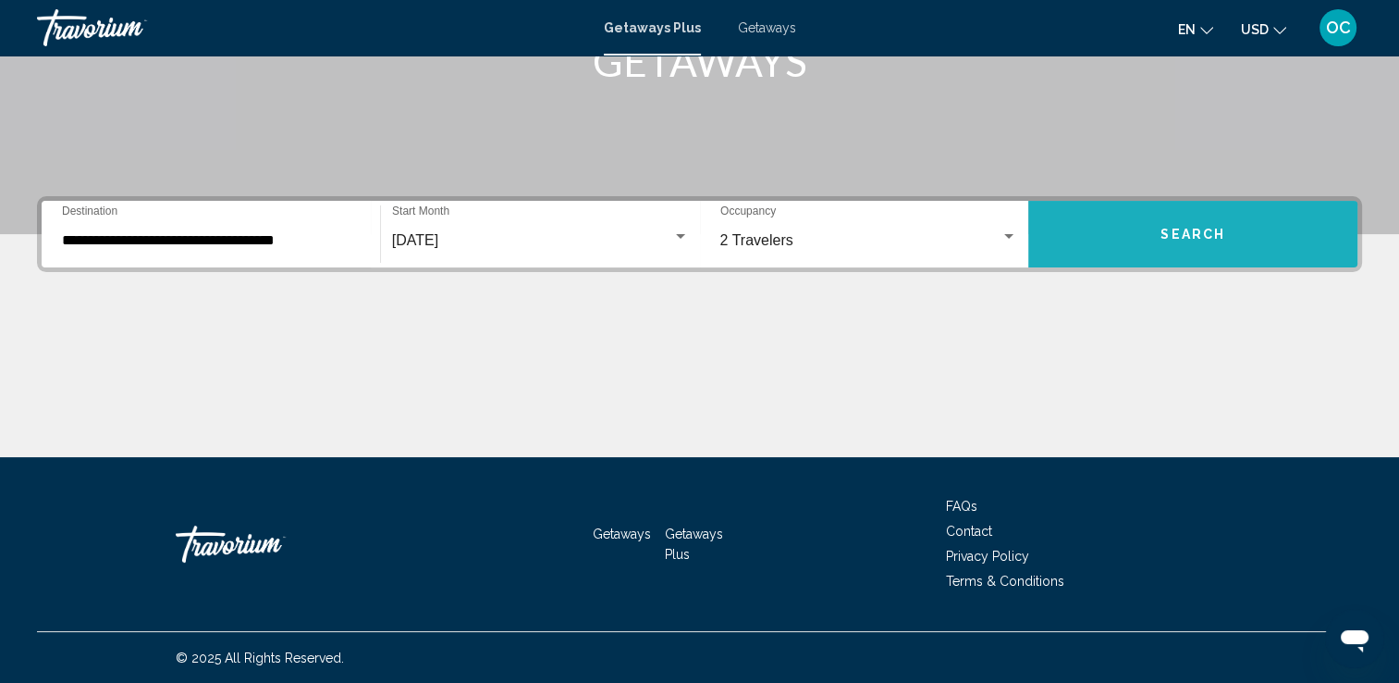
click at [1181, 239] on span "Search" at bounding box center [1193, 235] width 65 height 15
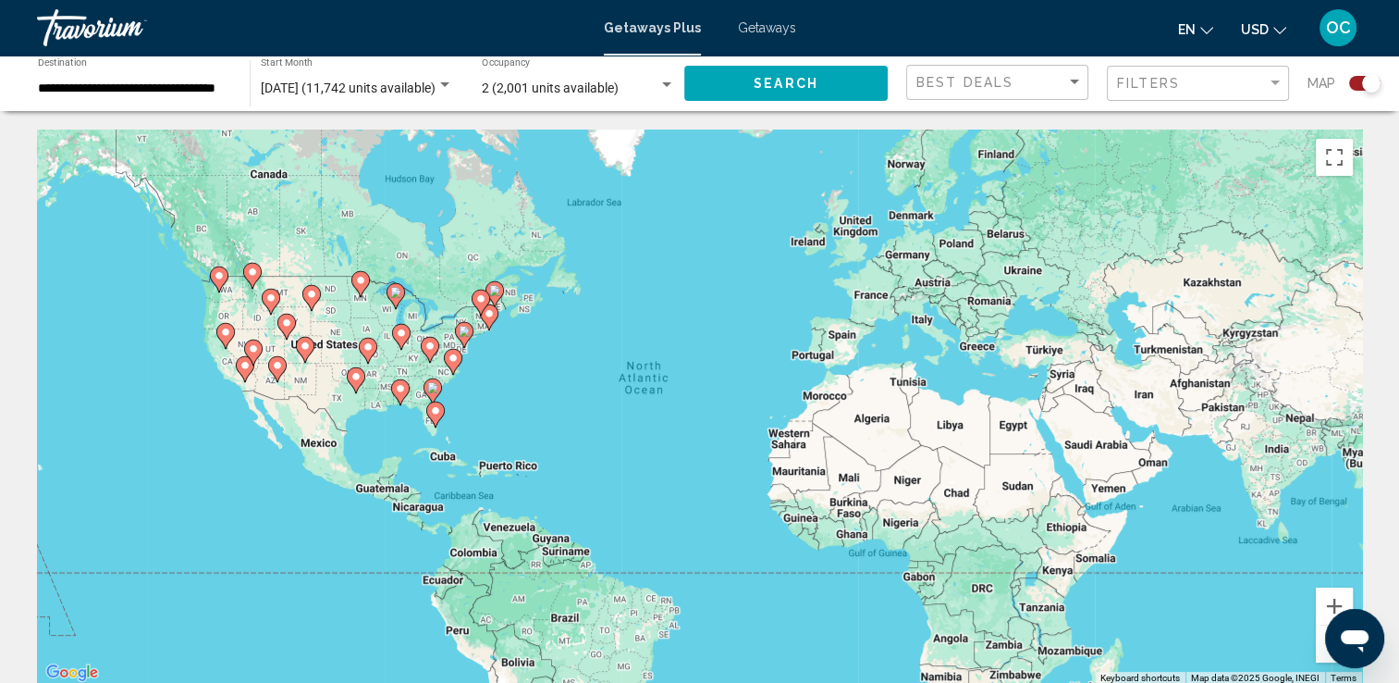
click at [435, 424] on icon "Main content" at bounding box center [434, 414] width 17 height 24
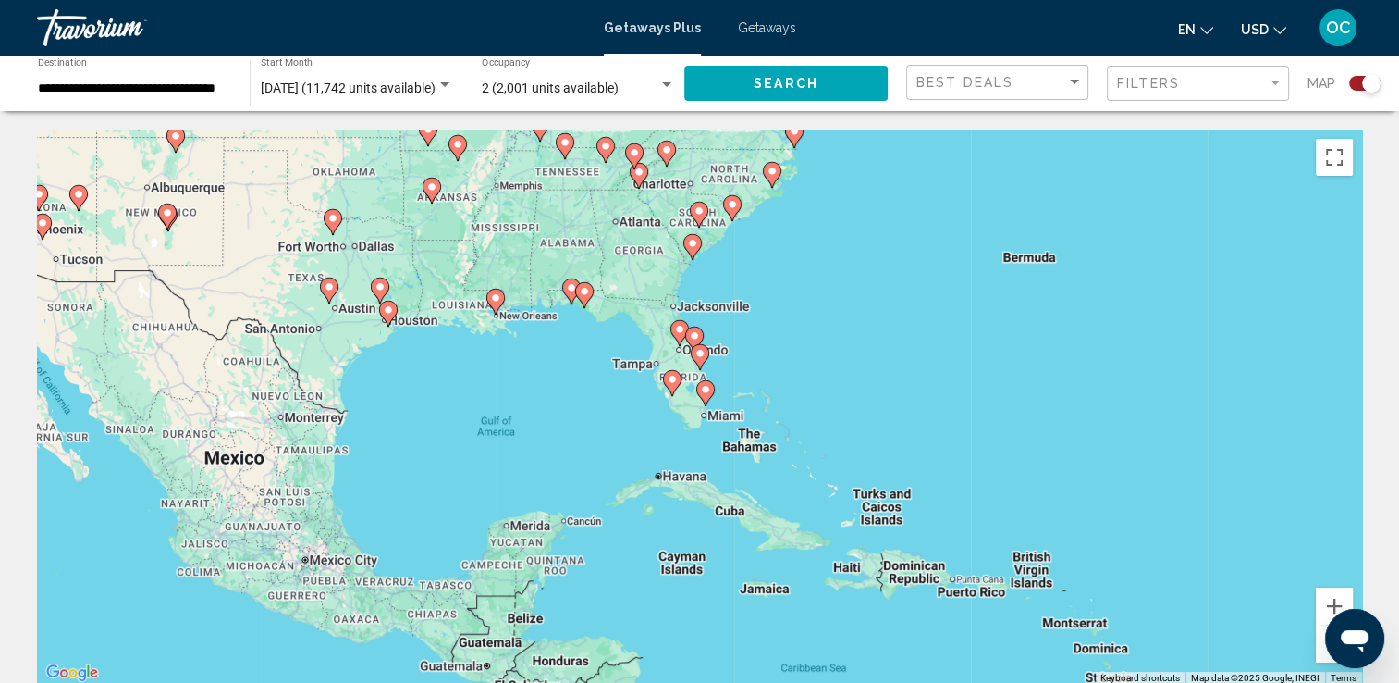
click at [707, 389] on image "Main content" at bounding box center [705, 389] width 11 height 11
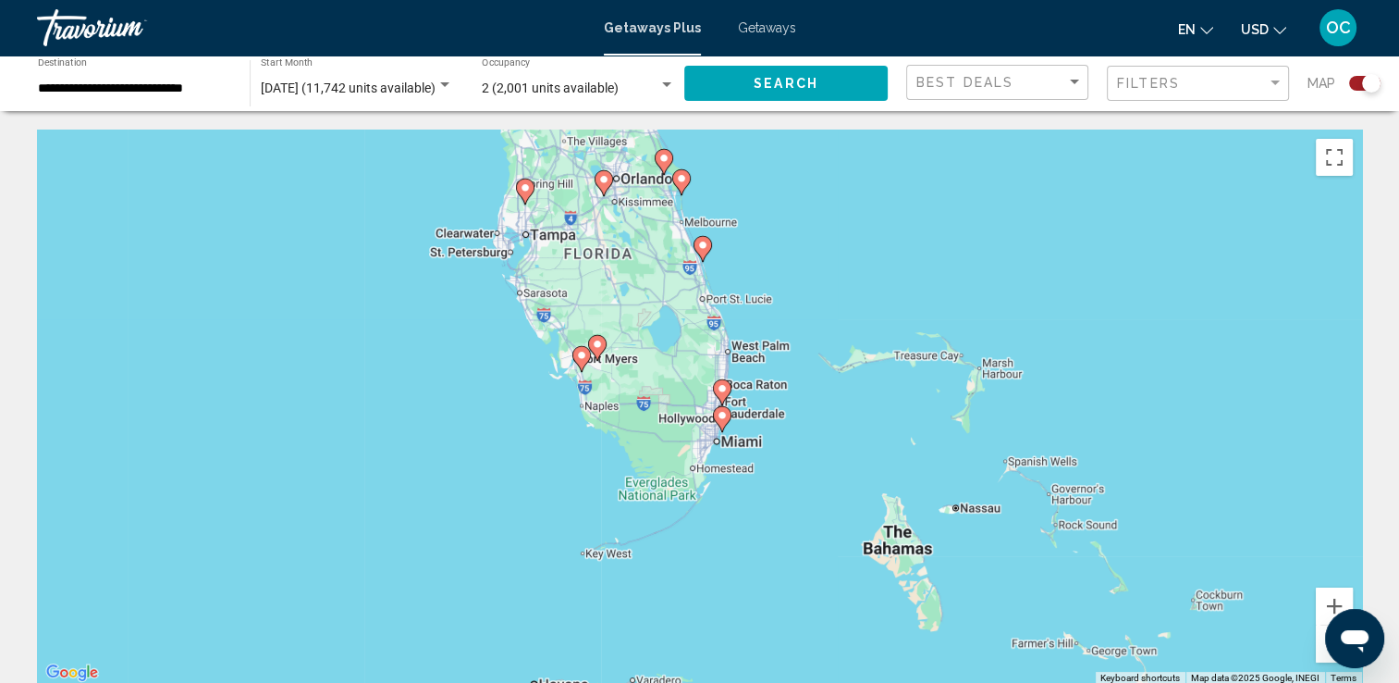
click at [717, 417] on image "Main content" at bounding box center [722, 415] width 11 height 11
type input "**********"
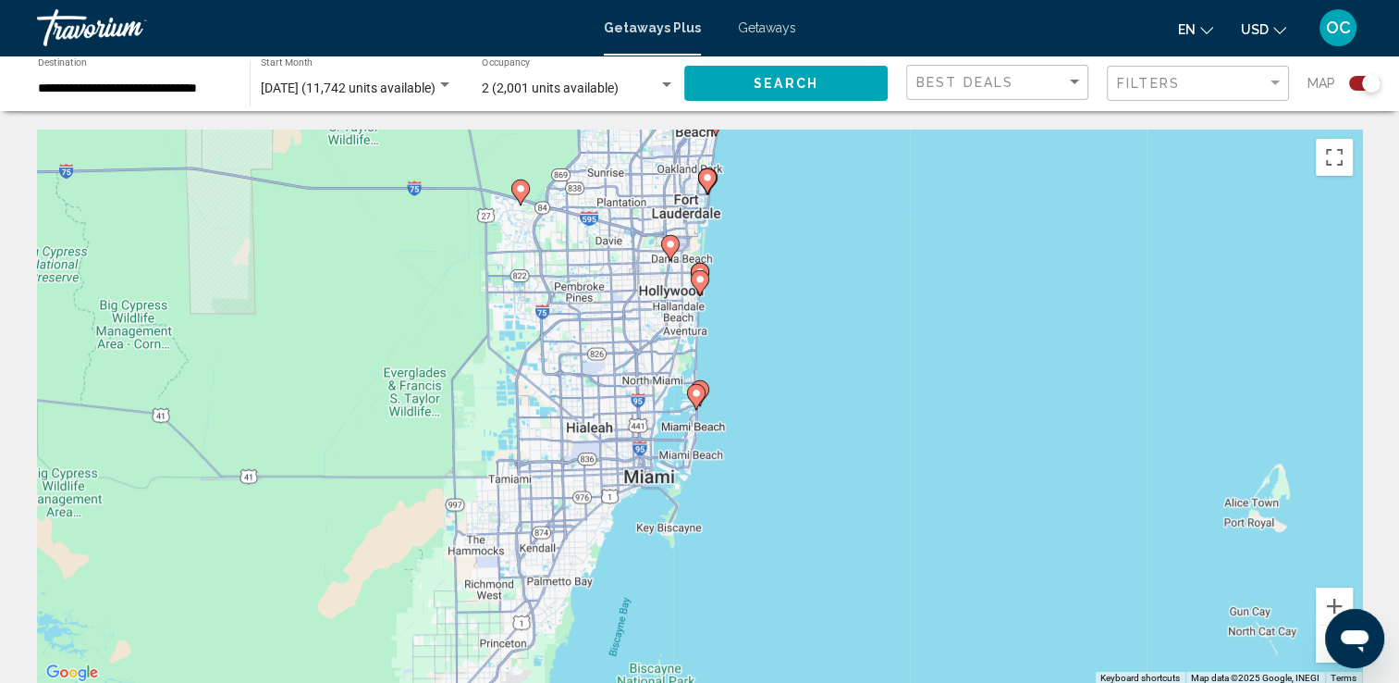
click at [700, 288] on icon "Main content" at bounding box center [699, 283] width 17 height 24
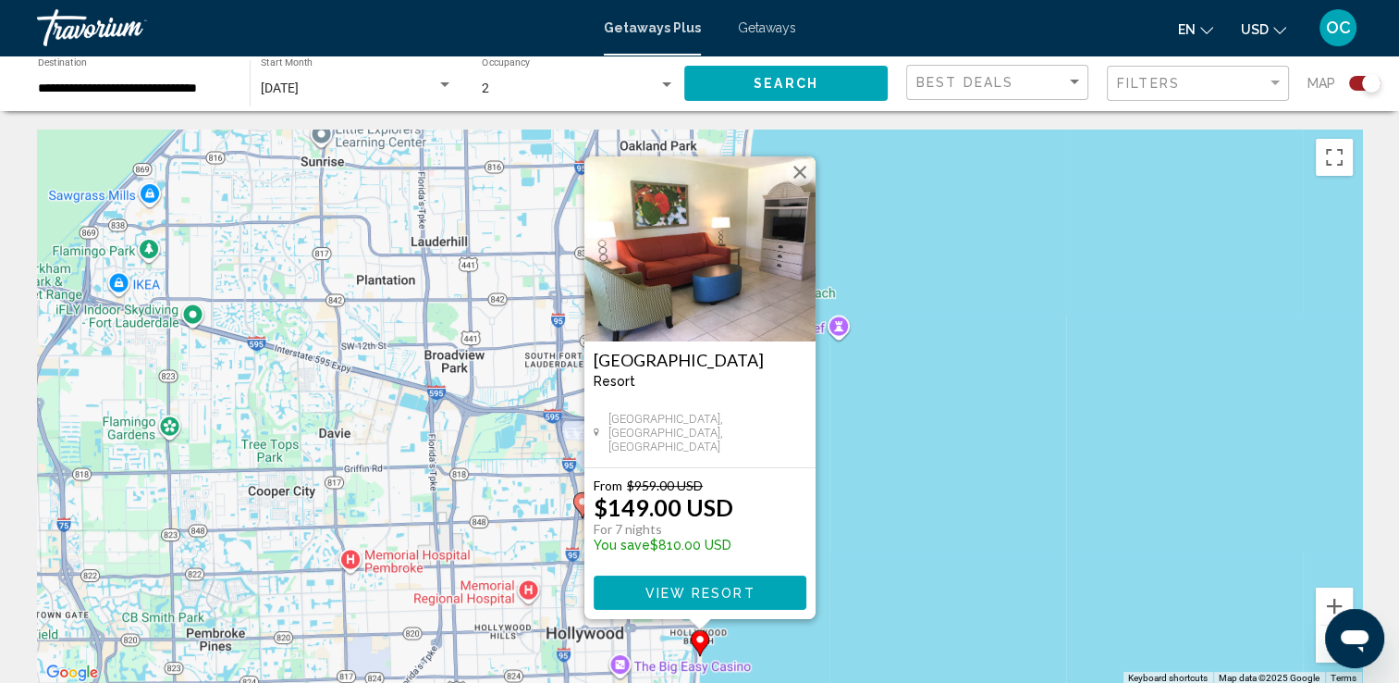
click at [806, 175] on button "Close" at bounding box center [800, 172] width 28 height 28
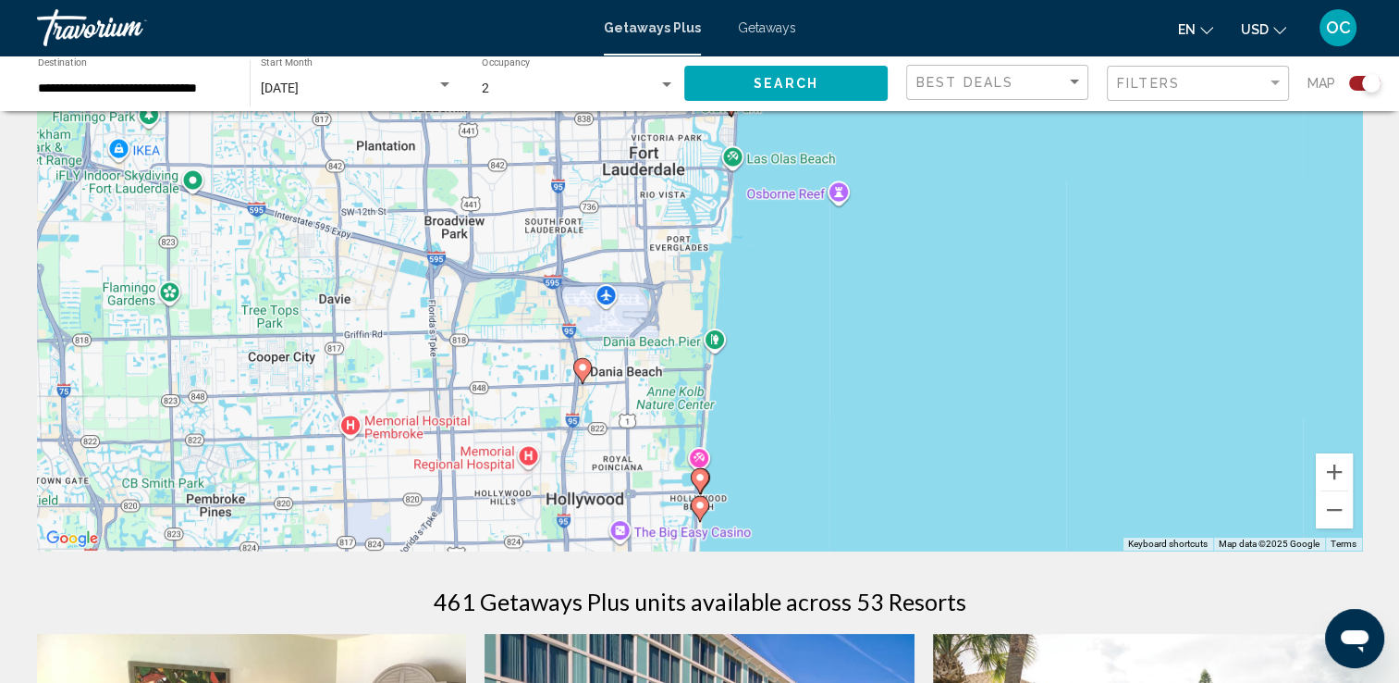
scroll to position [155, 0]
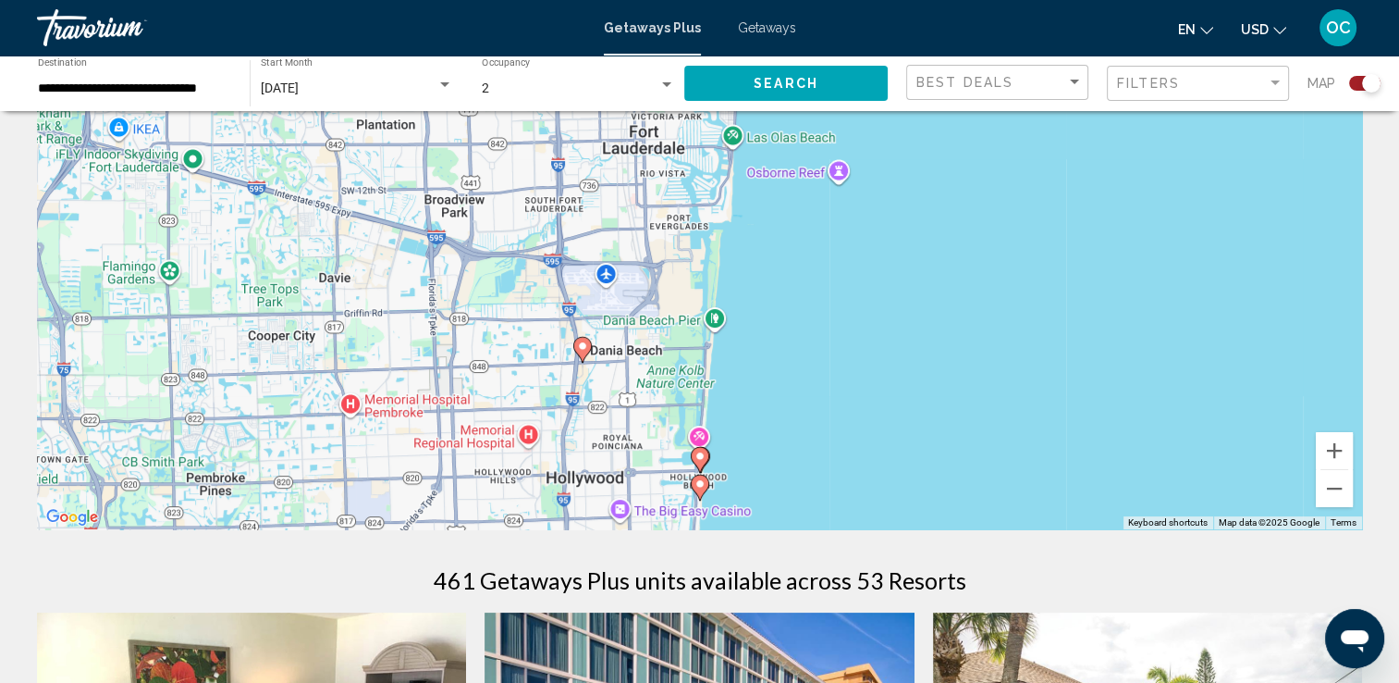
click at [698, 456] on image "Main content" at bounding box center [700, 455] width 11 height 11
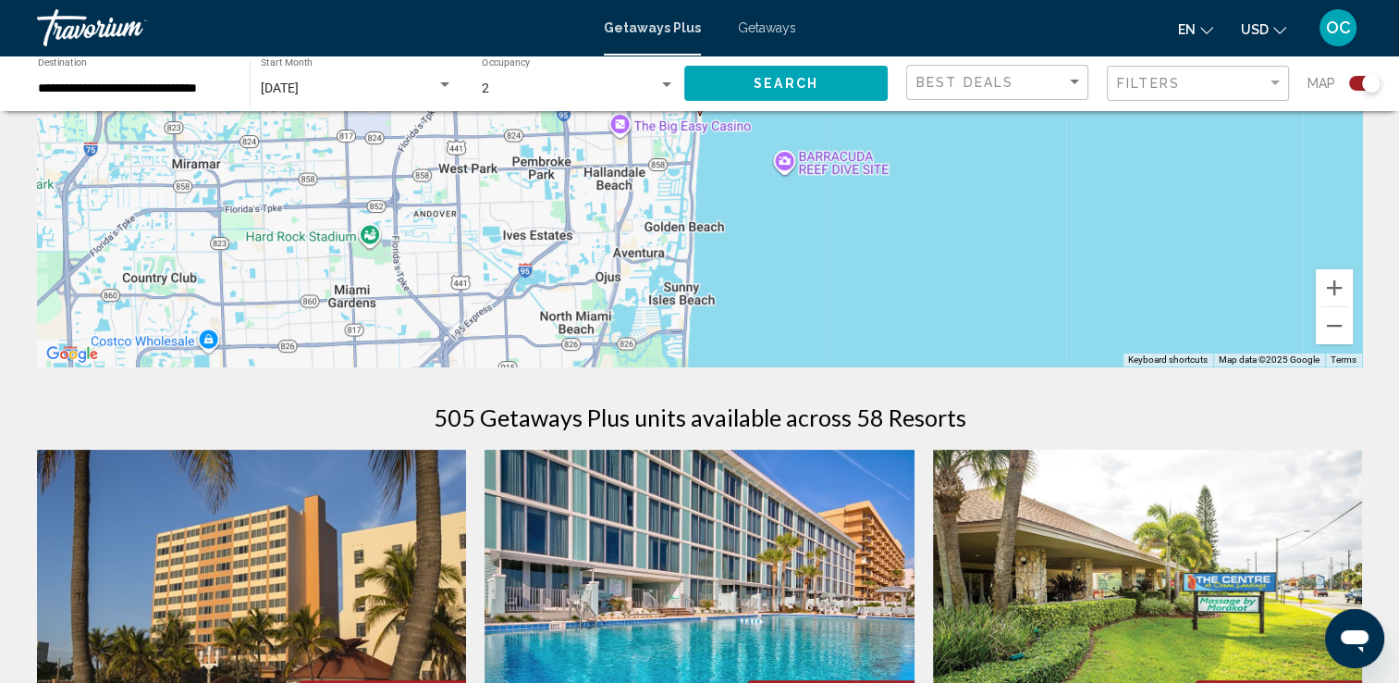
scroll to position [292, 0]
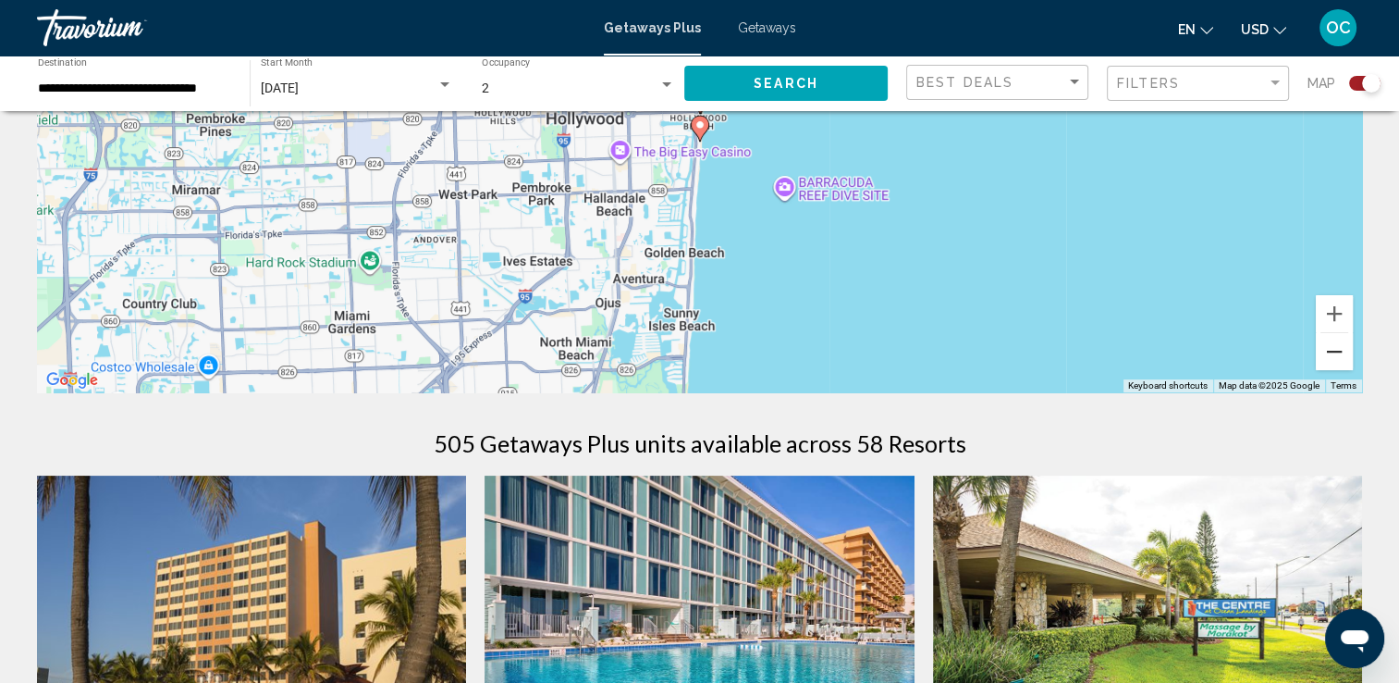
click at [1329, 365] on button "Zoom out" at bounding box center [1334, 351] width 37 height 37
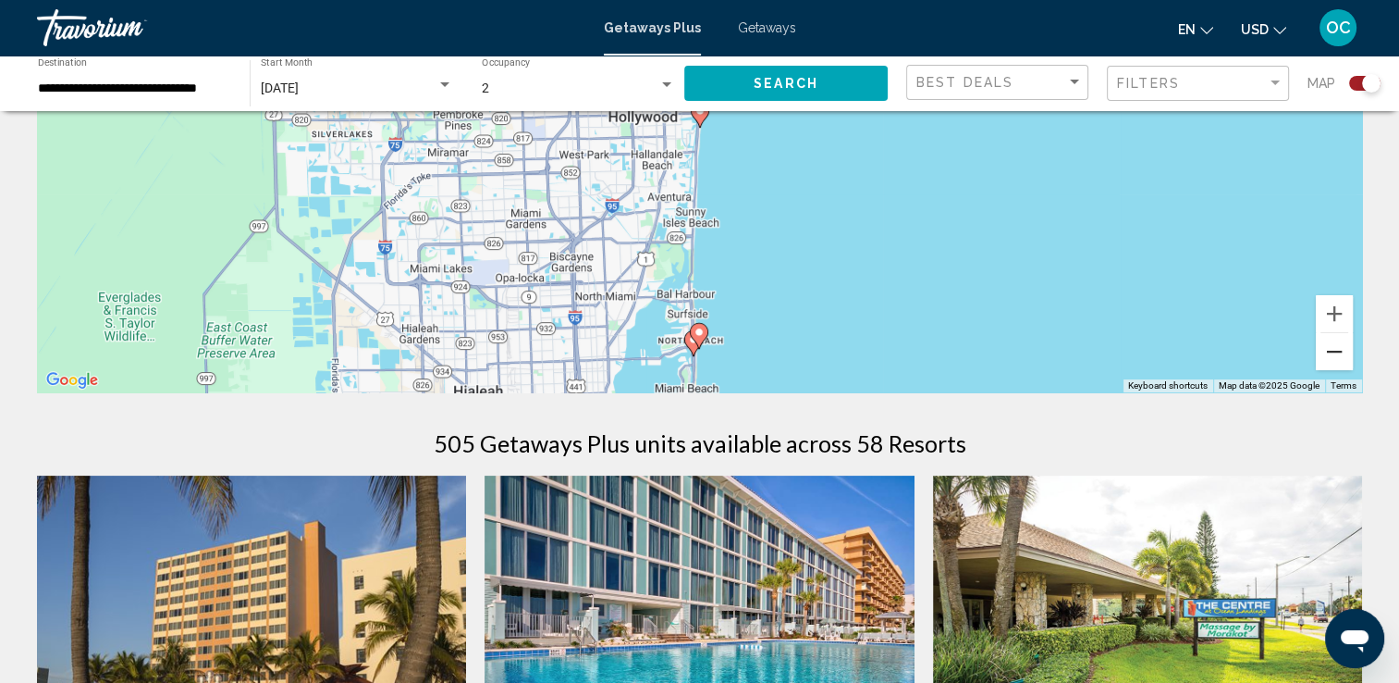
click at [1329, 365] on button "Zoom out" at bounding box center [1334, 351] width 37 height 37
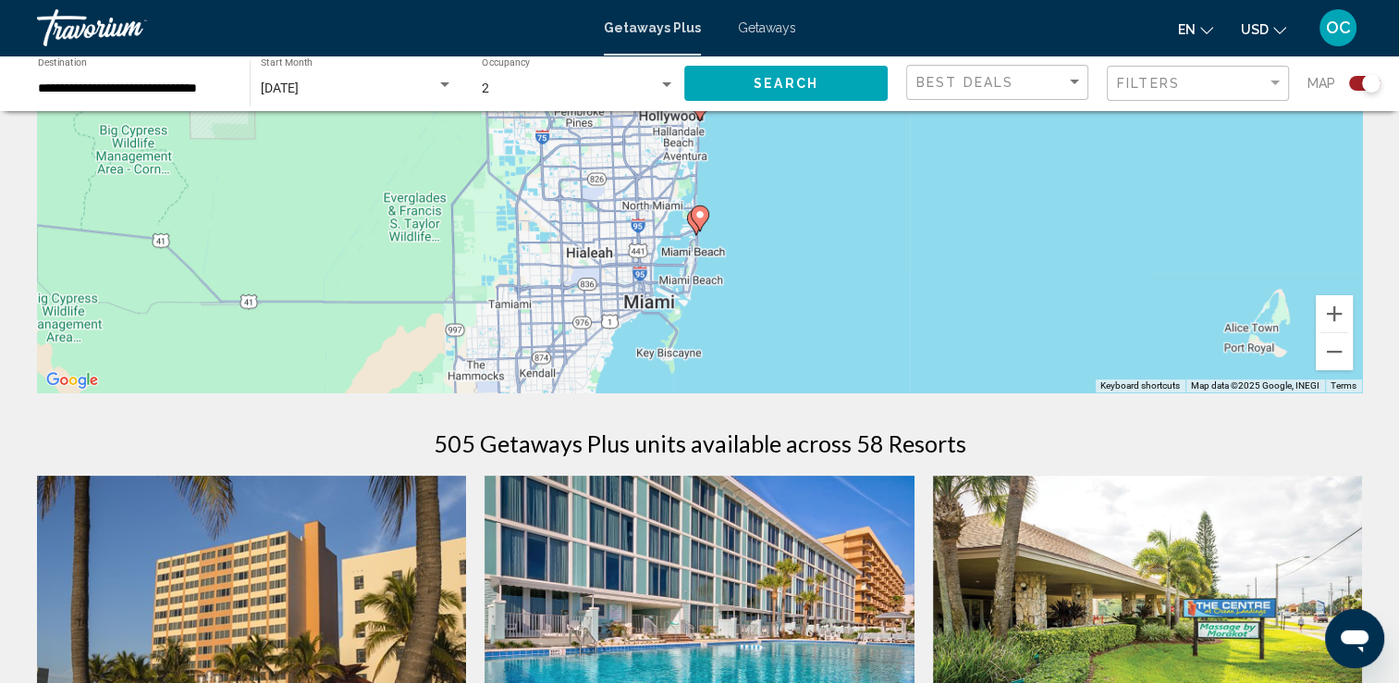
click at [696, 217] on image "Main content" at bounding box center [700, 214] width 11 height 11
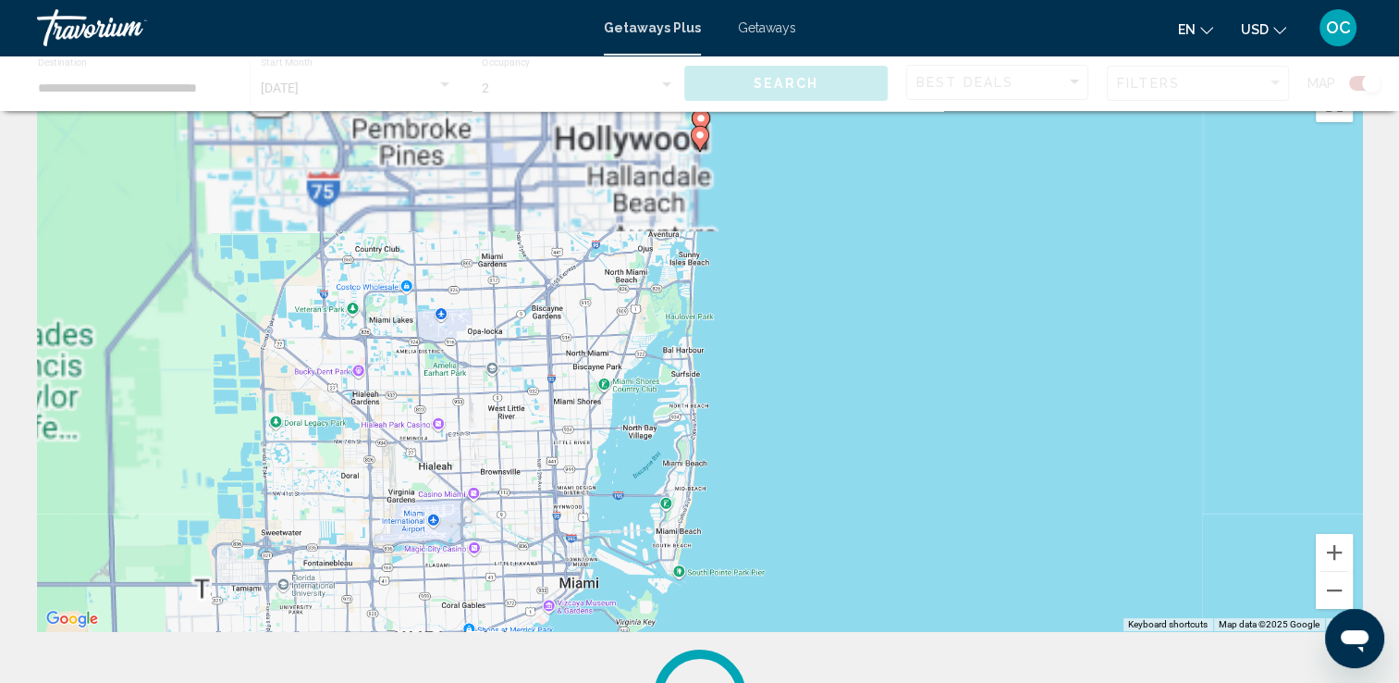
scroll to position [0, 0]
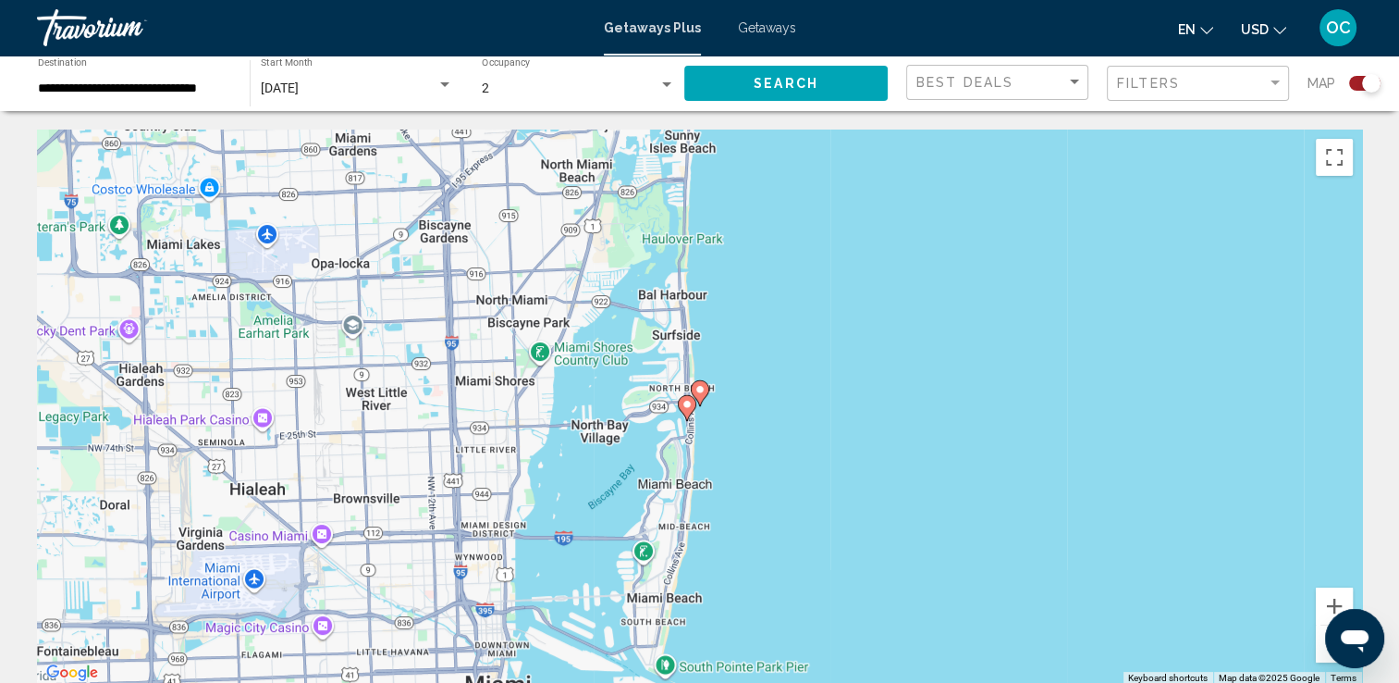
click at [703, 398] on icon "Main content" at bounding box center [700, 393] width 18 height 26
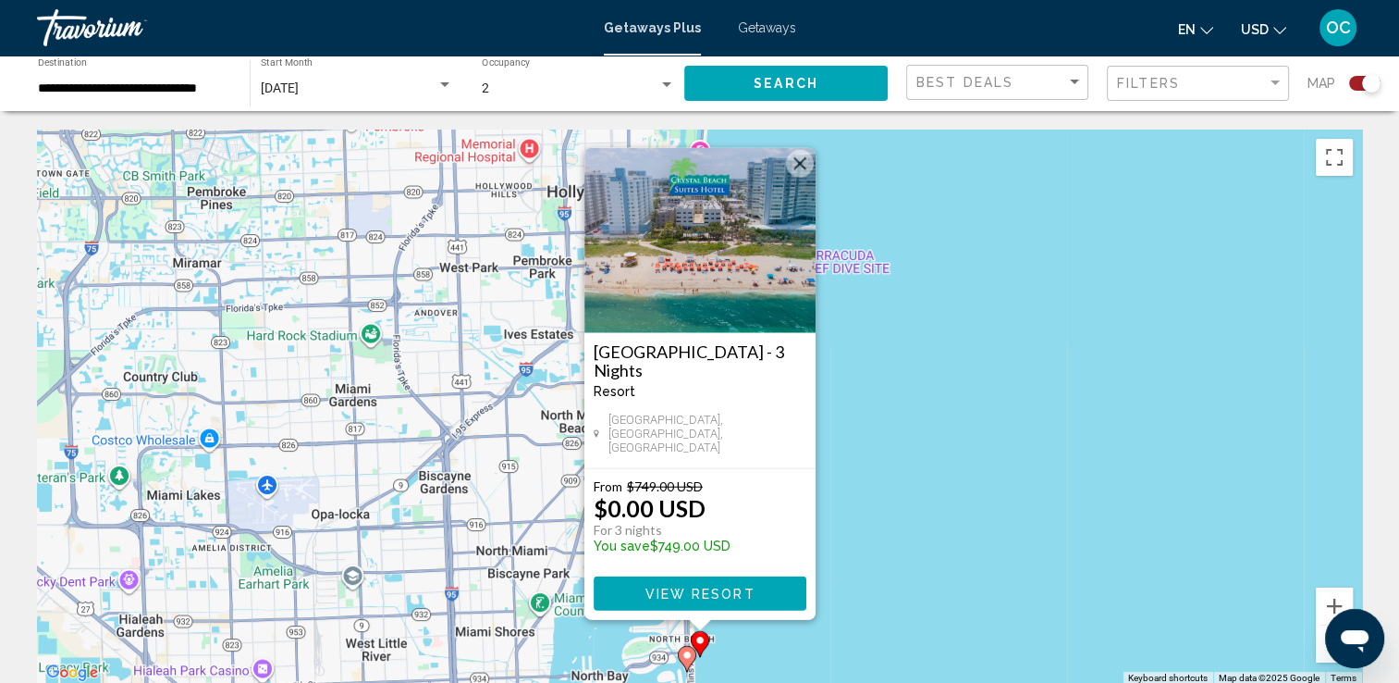
click at [696, 639] on image "Main content" at bounding box center [700, 640] width 11 height 11
click at [687, 660] on icon "Main content" at bounding box center [686, 659] width 17 height 24
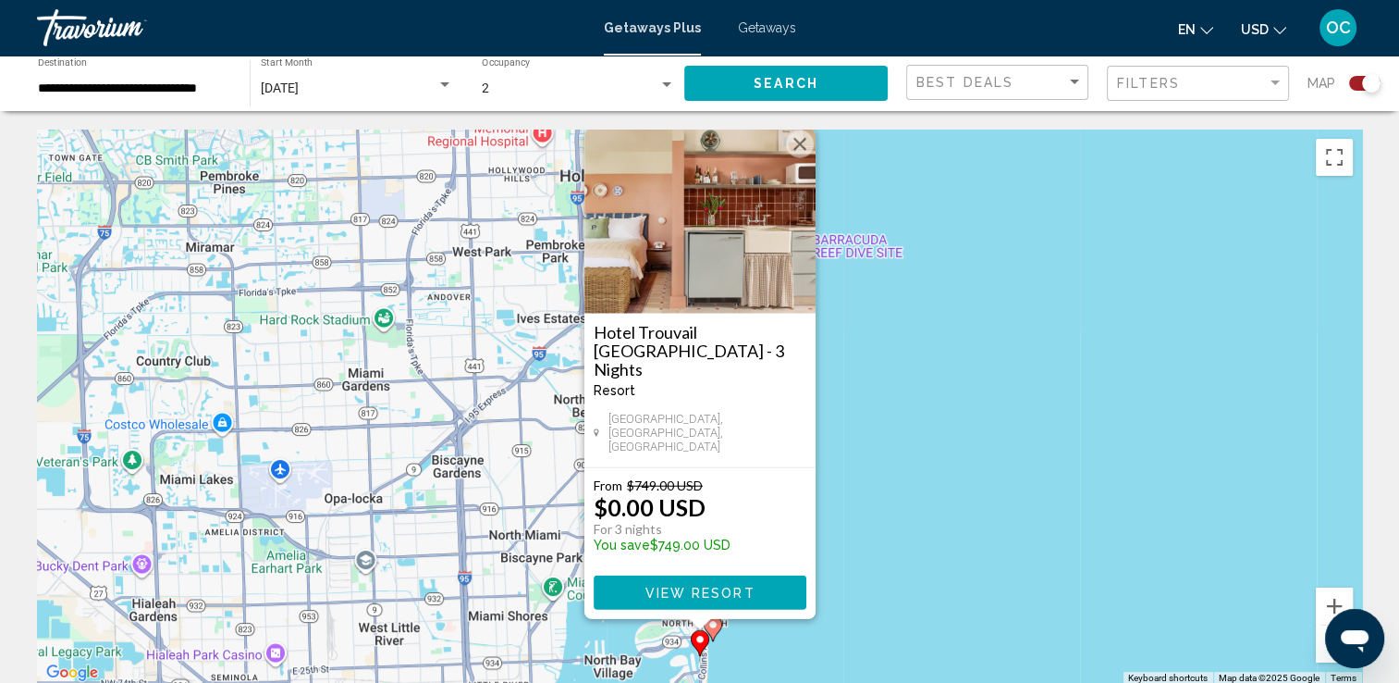
click at [719, 359] on h3 "Hotel Trouvail [GEOGRAPHIC_DATA] - 3 Nights" at bounding box center [700, 350] width 213 height 55
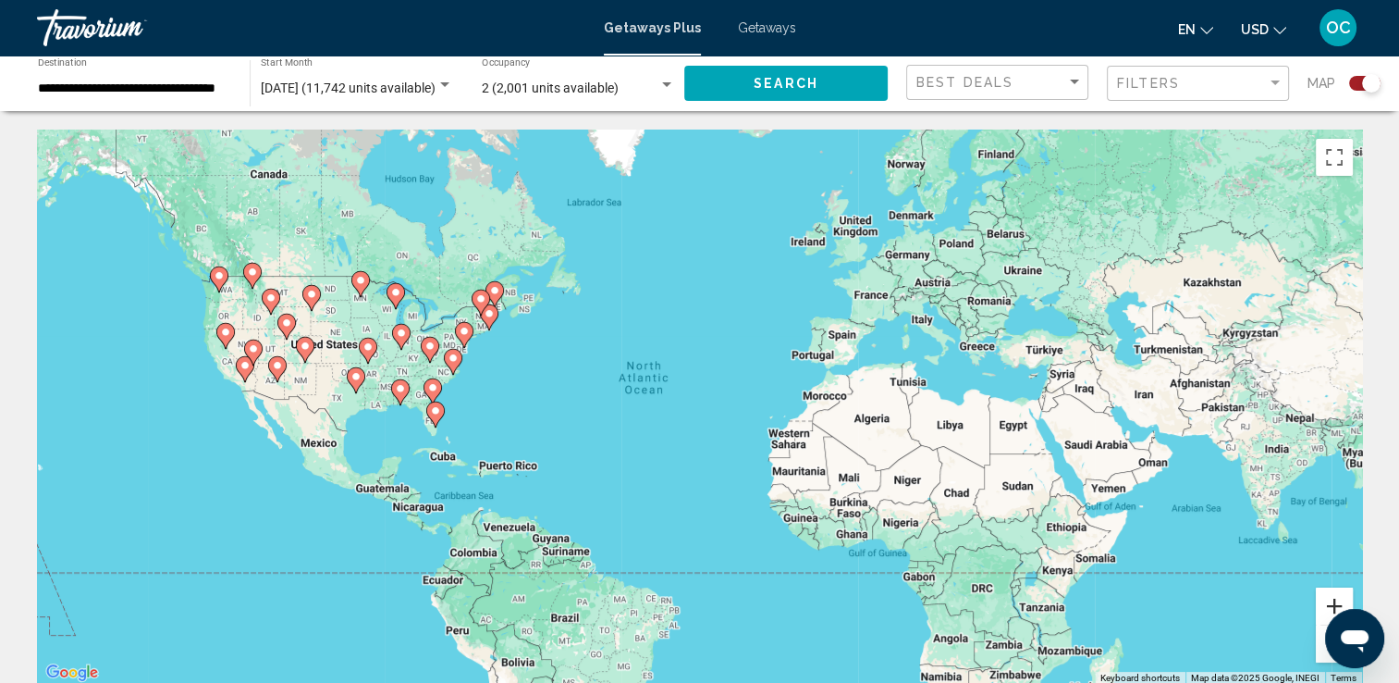
click at [1322, 609] on button "Zoom in" at bounding box center [1334, 605] width 37 height 37
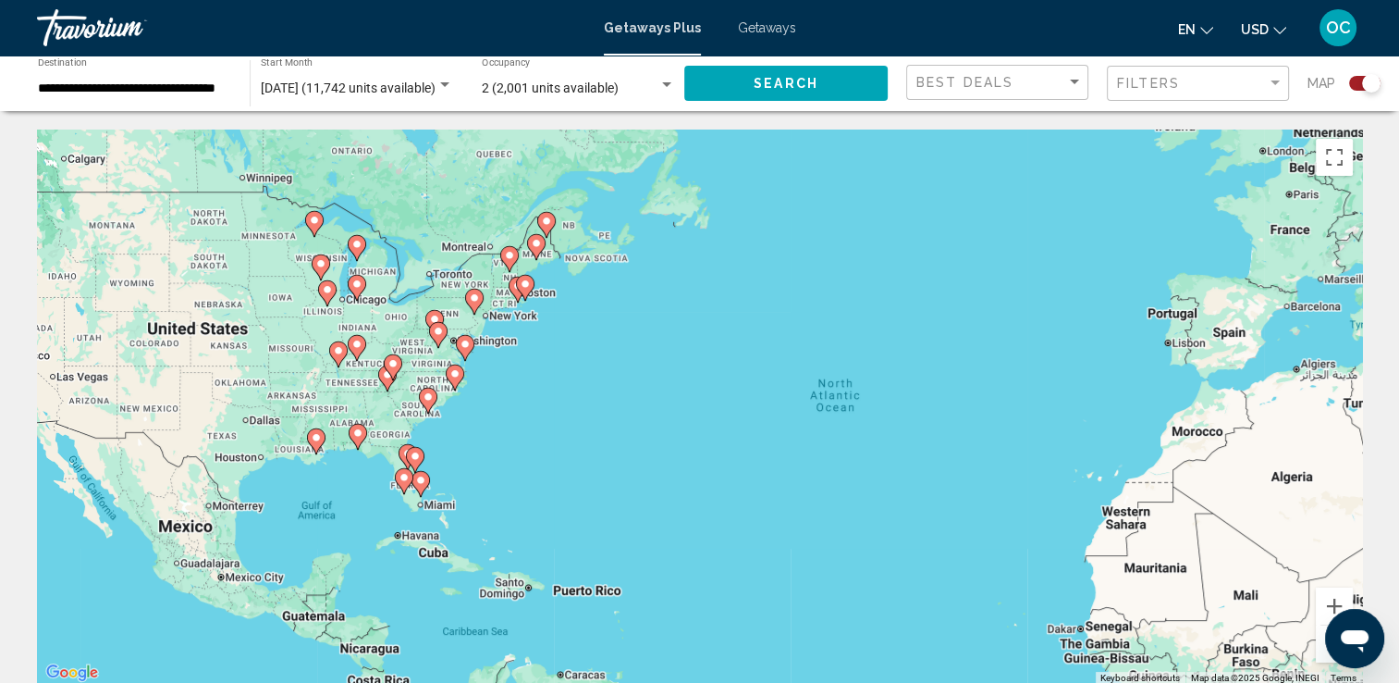
drag, startPoint x: 455, startPoint y: 327, endPoint x: 717, endPoint y: 374, distance: 265.8
click at [717, 374] on div "To activate drag with keyboard, press Alt + Enter. Once in keyboard drag state,…" at bounding box center [699, 406] width 1325 height 555
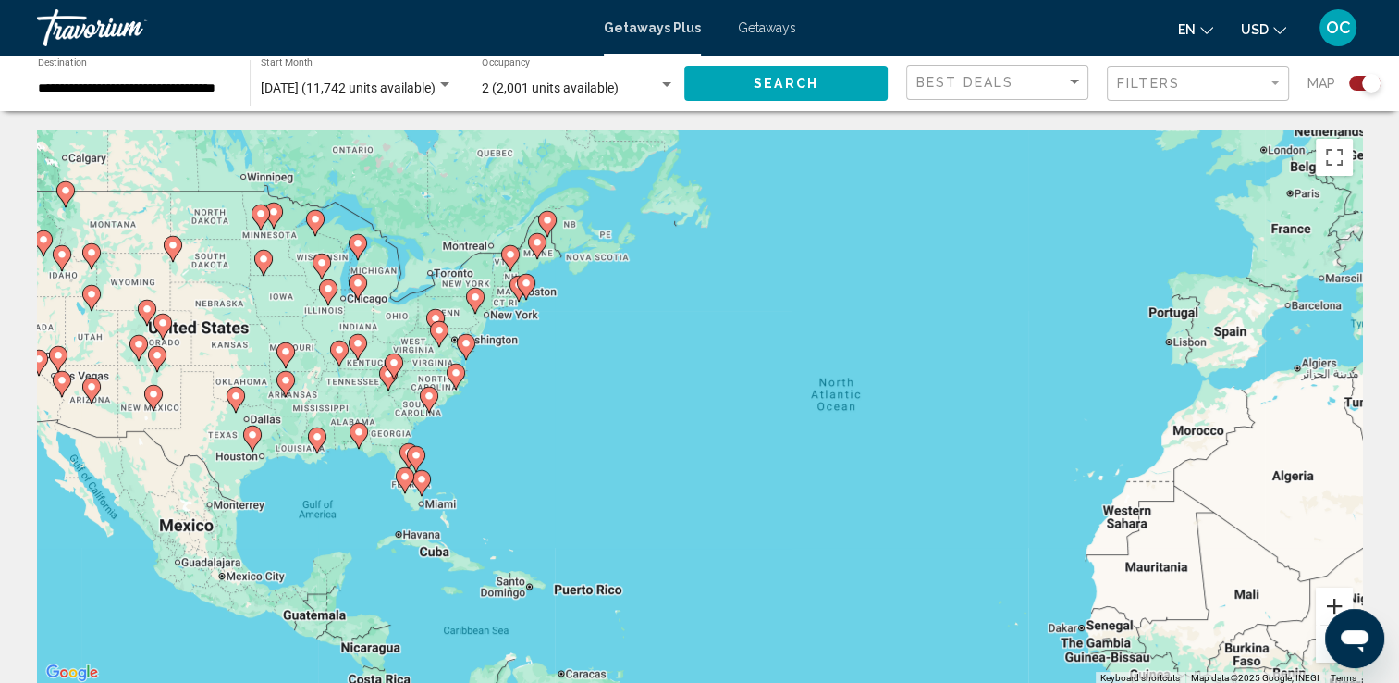
click at [1330, 602] on button "Zoom in" at bounding box center [1334, 605] width 37 height 37
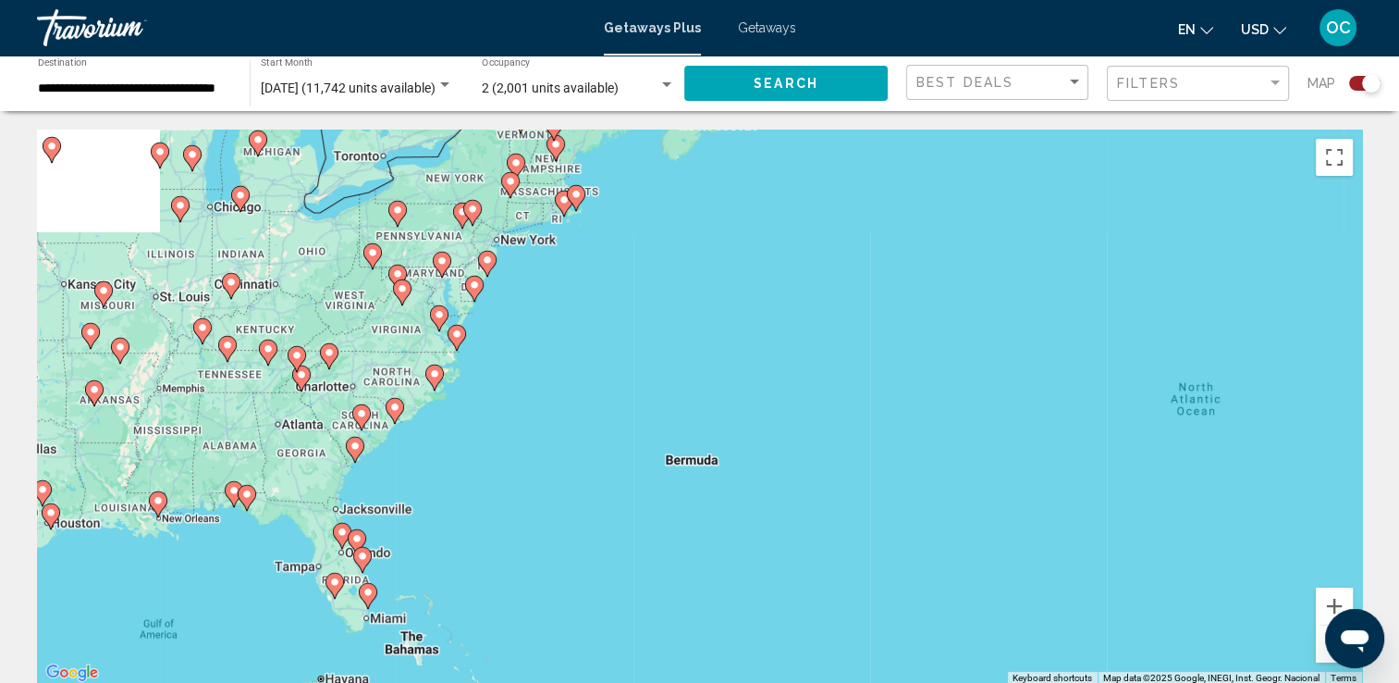
drag, startPoint x: 522, startPoint y: 447, endPoint x: 804, endPoint y: 456, distance: 282.3
click at [804, 456] on div "To activate drag with keyboard, press Alt + Enter. Once in keyboard drag state,…" at bounding box center [699, 406] width 1325 height 555
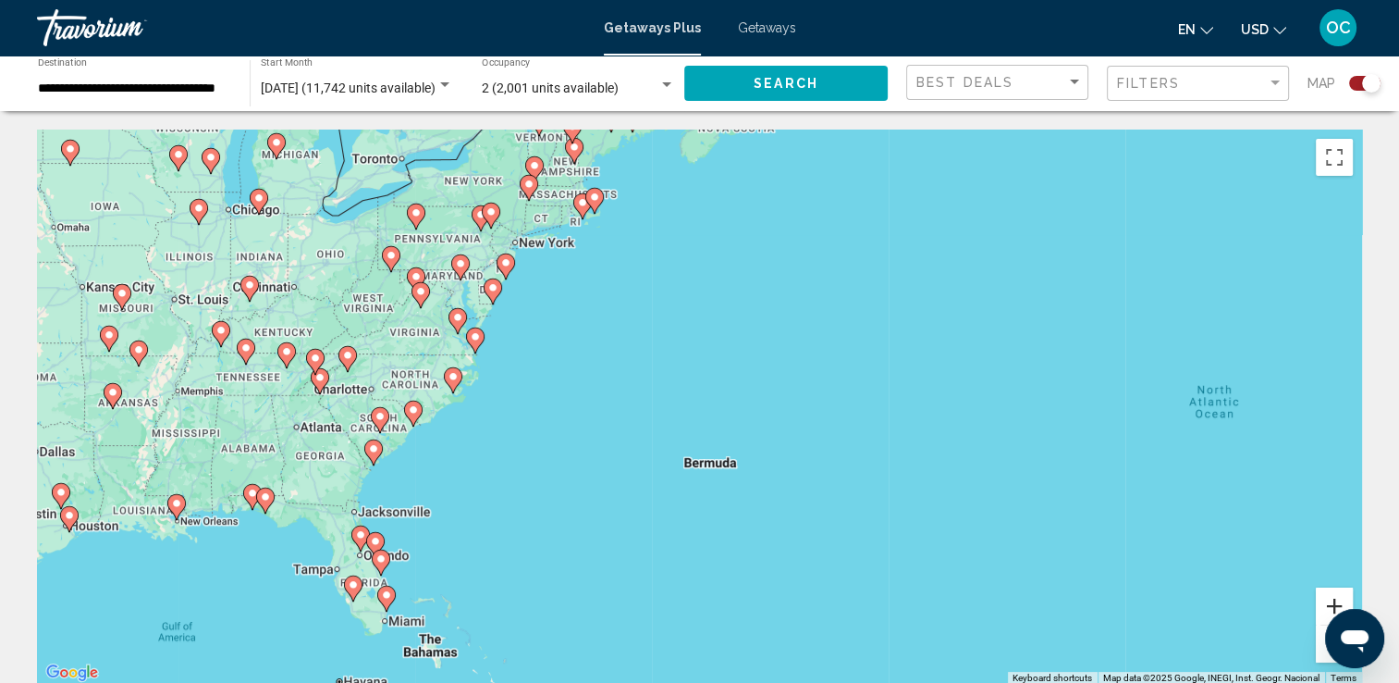
click at [1328, 598] on button "Zoom in" at bounding box center [1334, 605] width 37 height 37
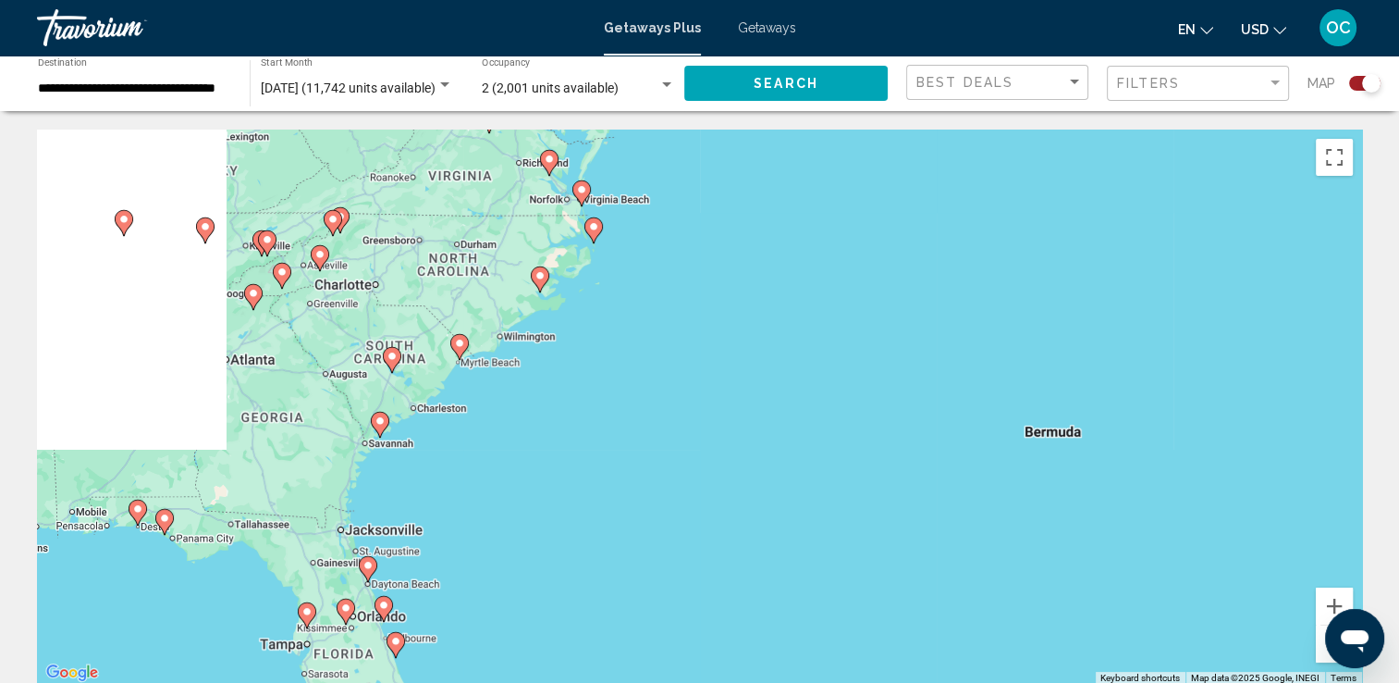
drag, startPoint x: 406, startPoint y: 497, endPoint x: 750, endPoint y: 403, distance: 356.5
click at [750, 403] on div "To activate drag with keyboard, press Alt + Enter. Once in keyboard drag state,…" at bounding box center [699, 406] width 1325 height 555
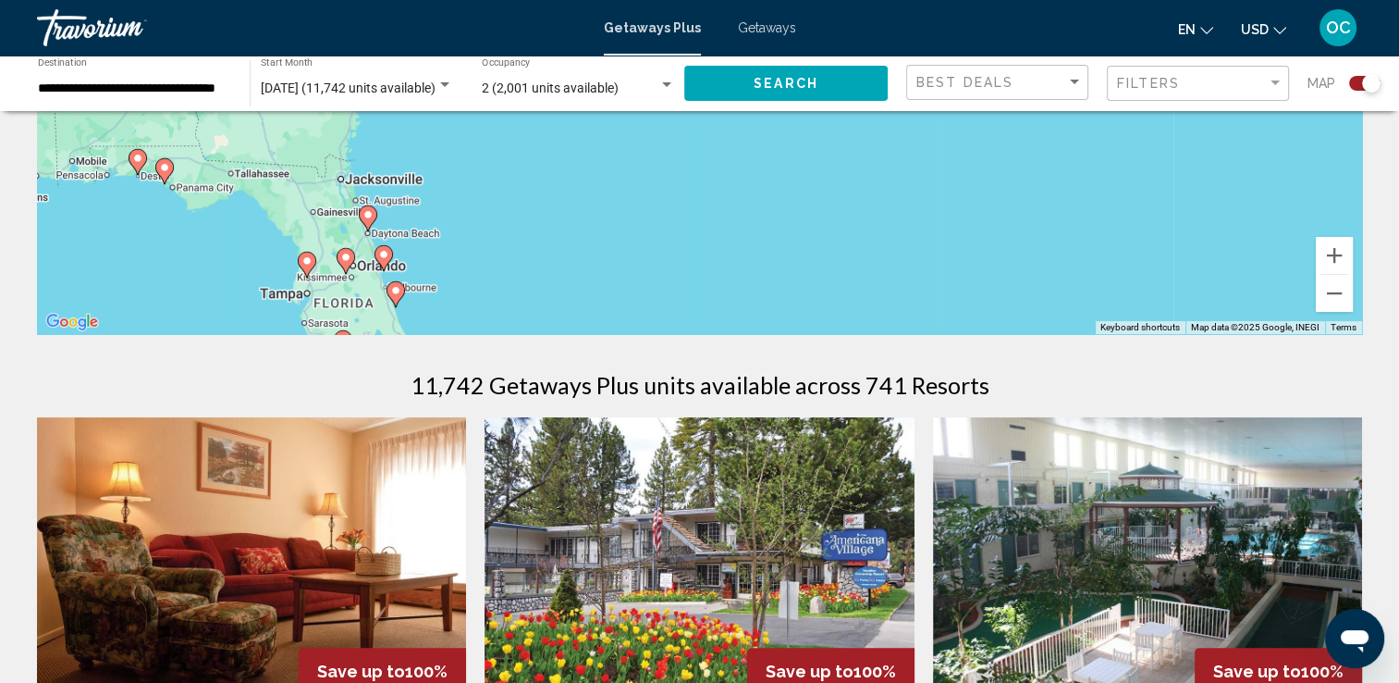
scroll to position [429, 0]
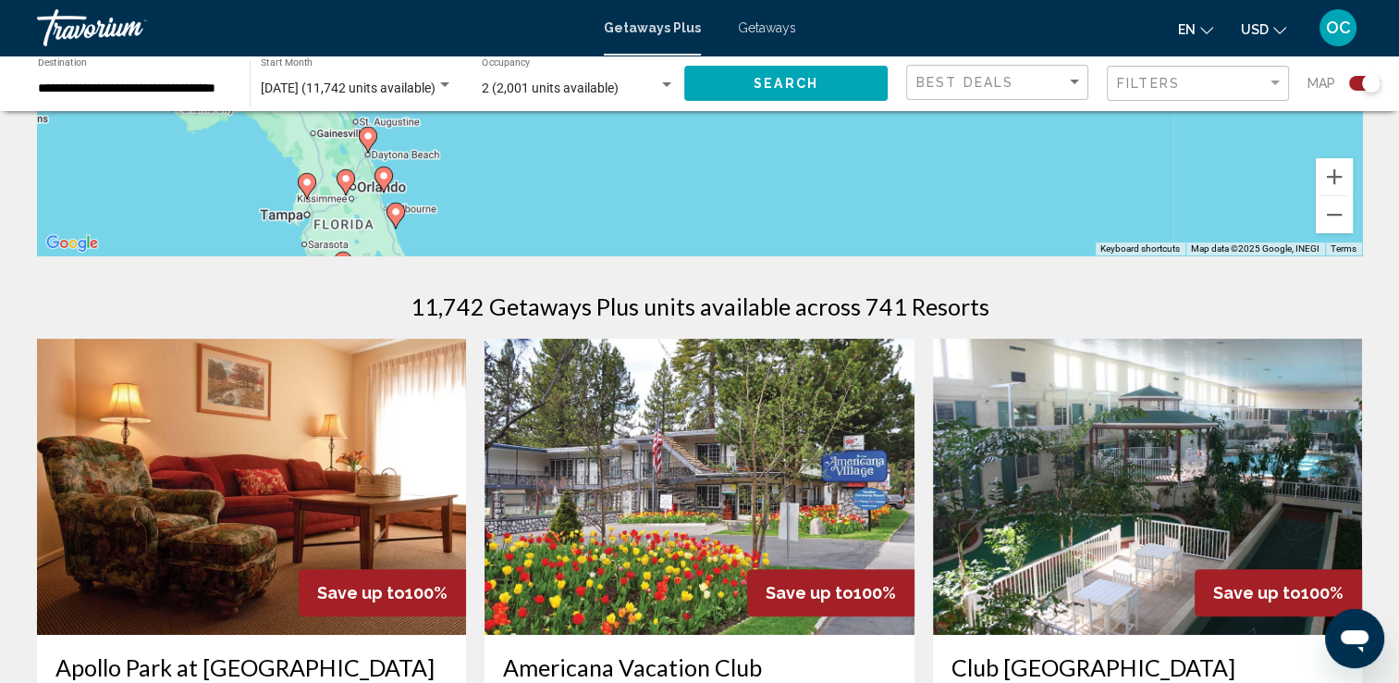
click at [395, 216] on image "Main content" at bounding box center [395, 211] width 11 height 11
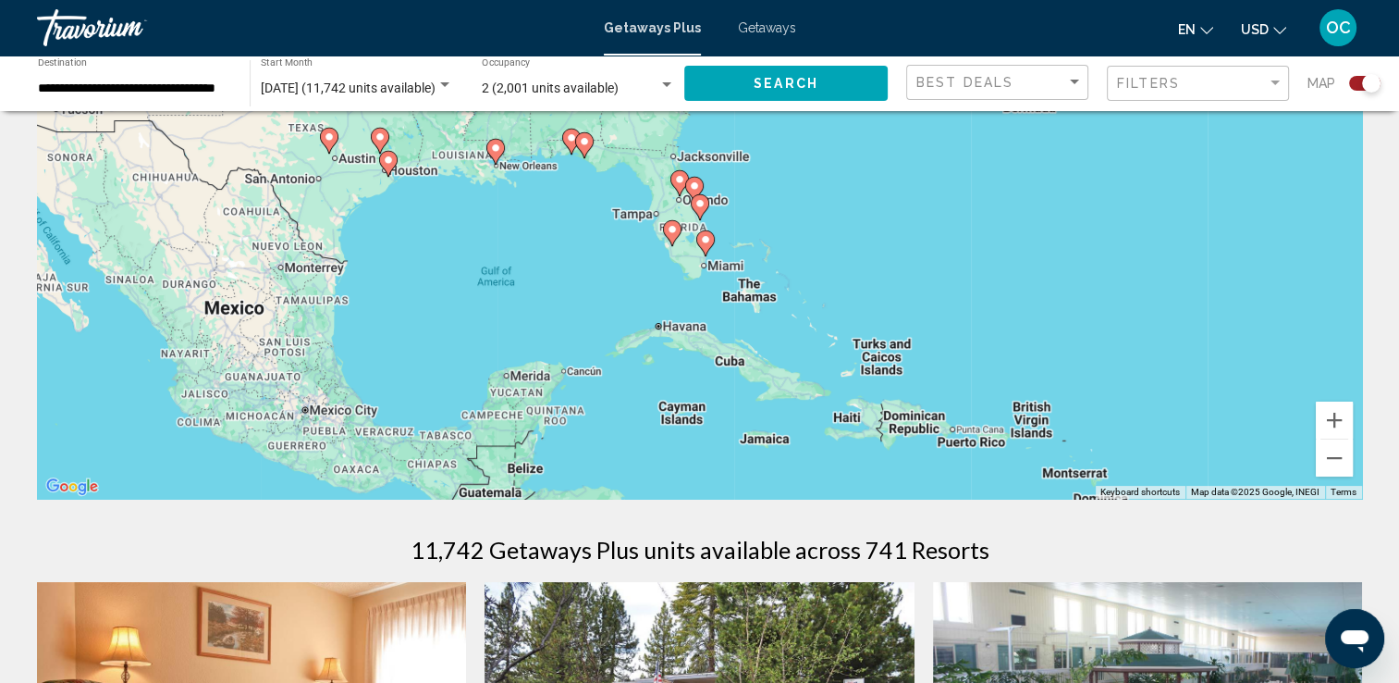
scroll to position [194, 0]
